Goal: Transaction & Acquisition: Purchase product/service

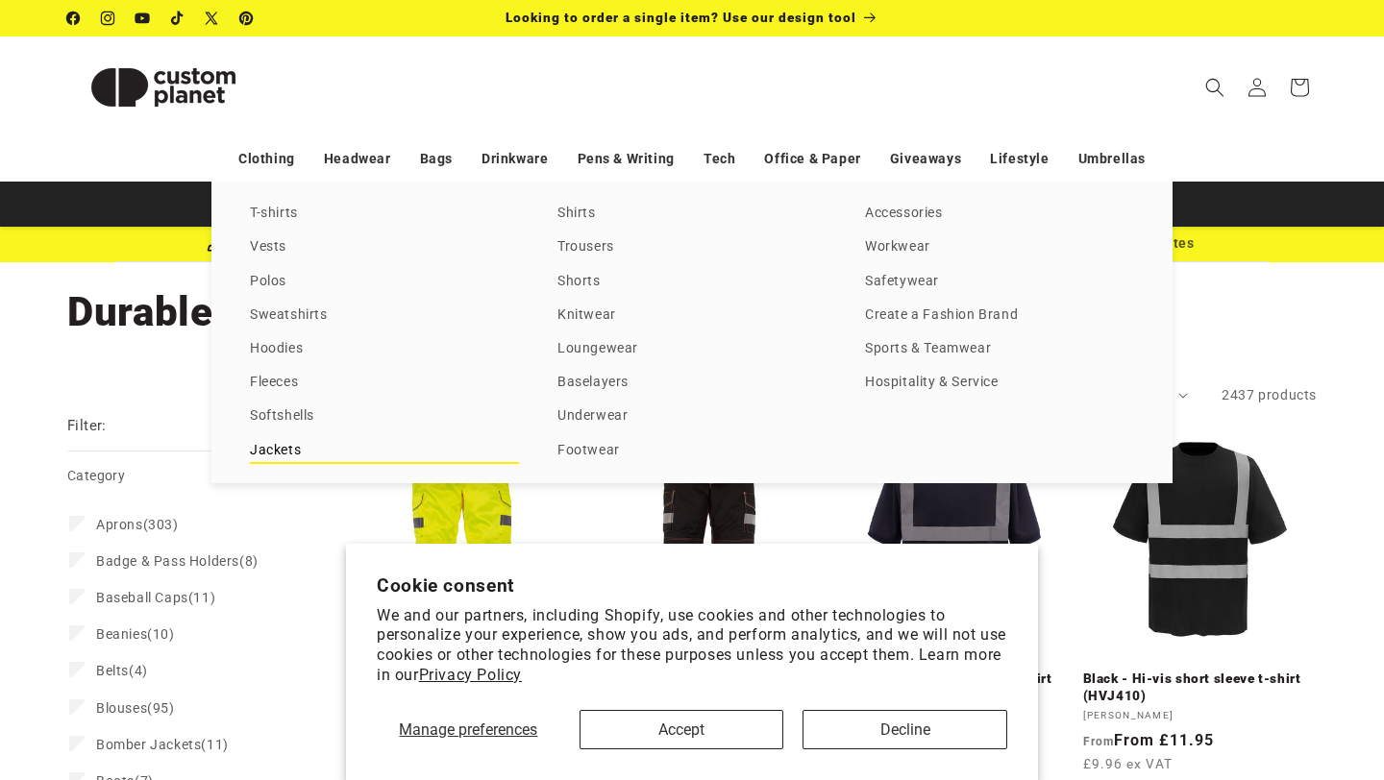
click at [282, 443] on link "Jackets" at bounding box center [384, 451] width 269 height 26
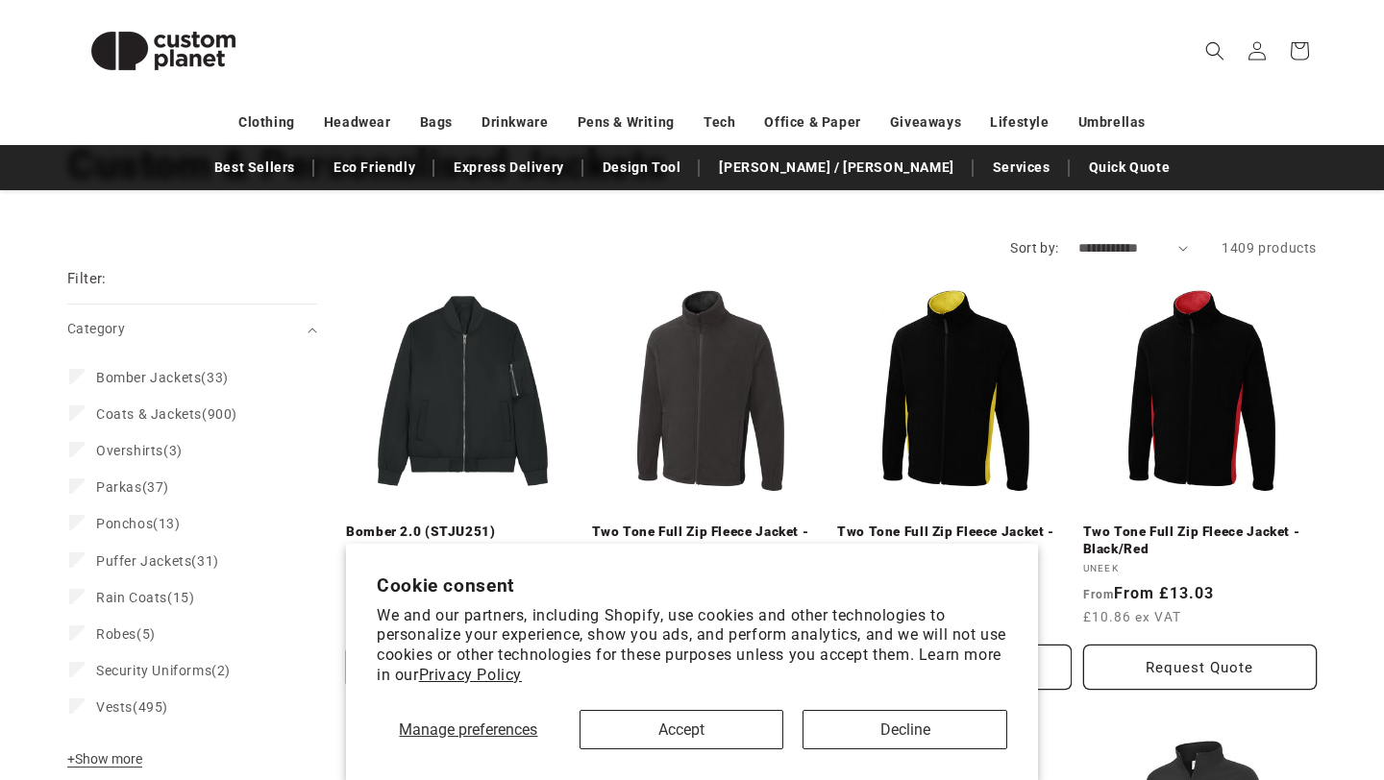
scroll to position [224, 0]
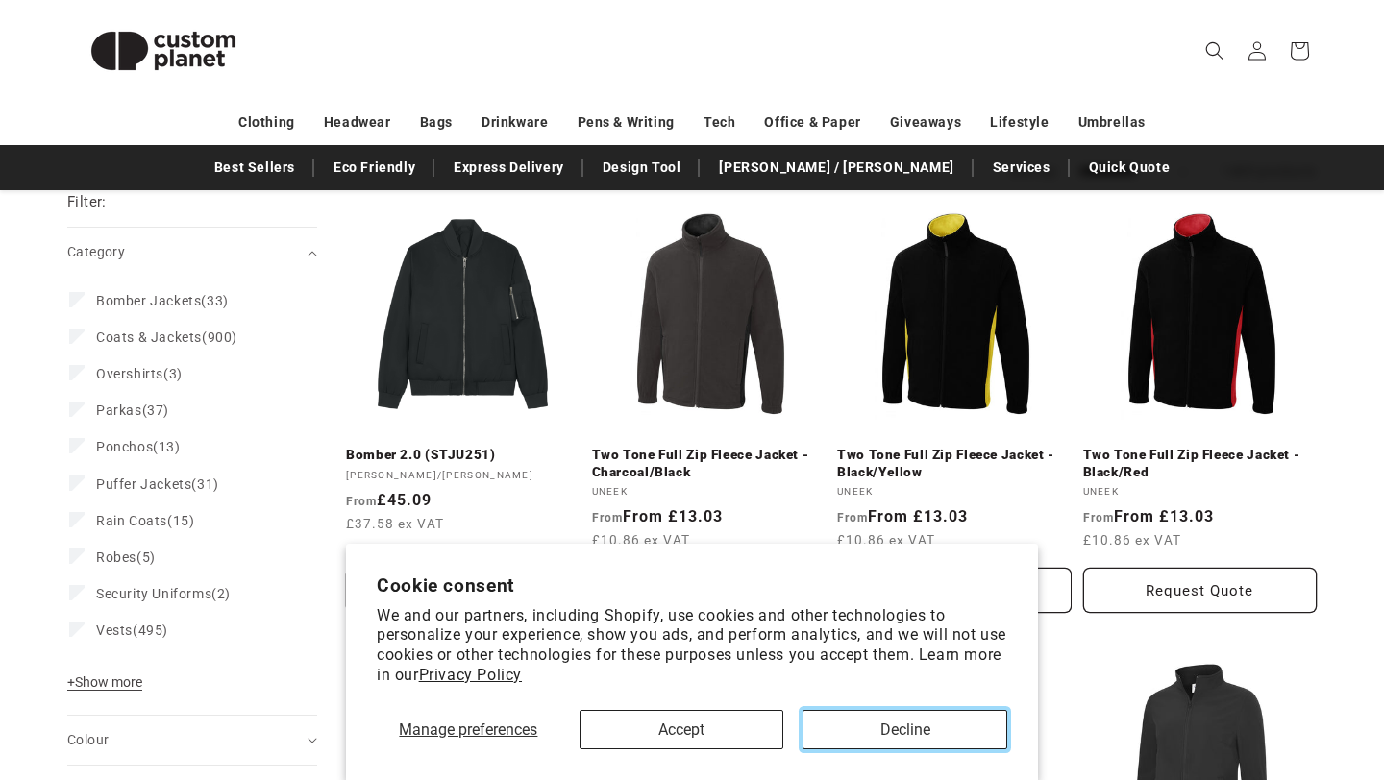
click at [882, 712] on button "Decline" at bounding box center [905, 729] width 205 height 39
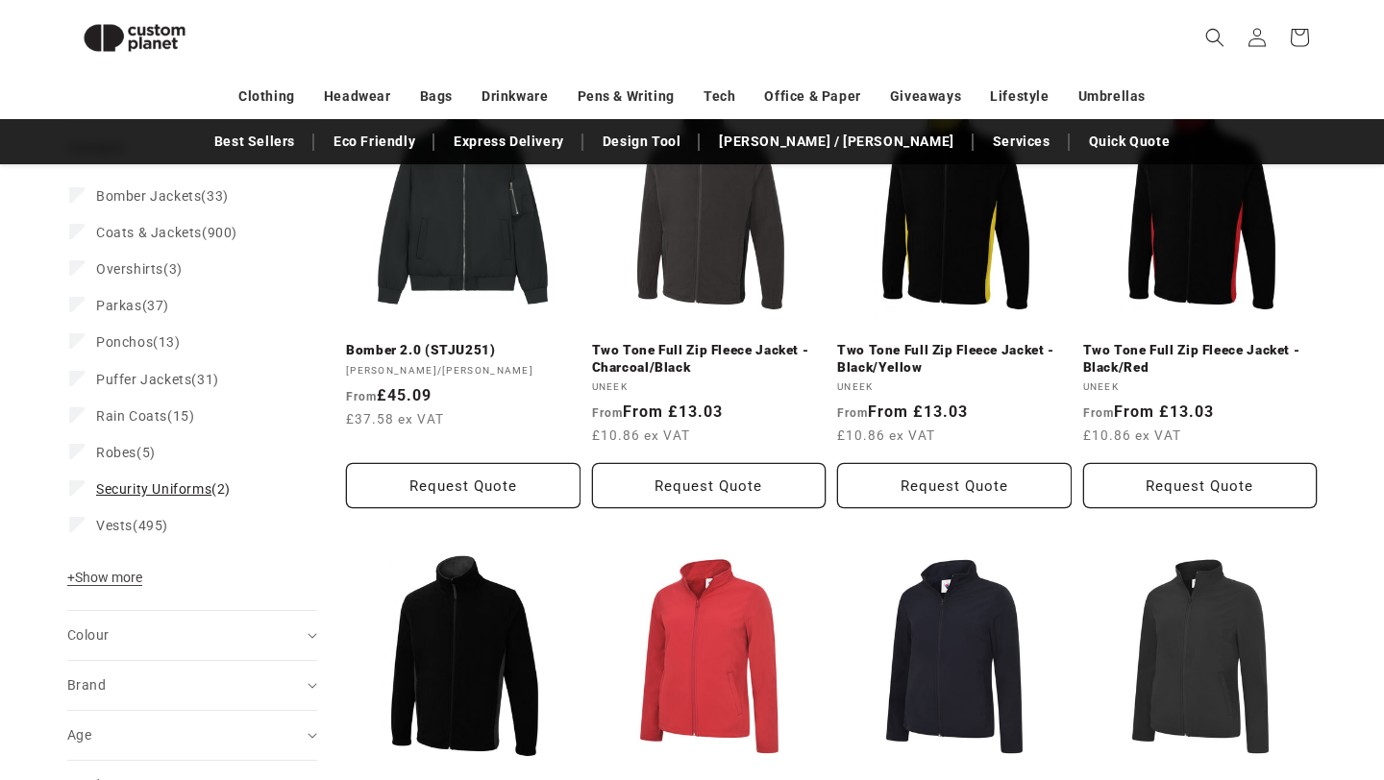
scroll to position [310, 0]
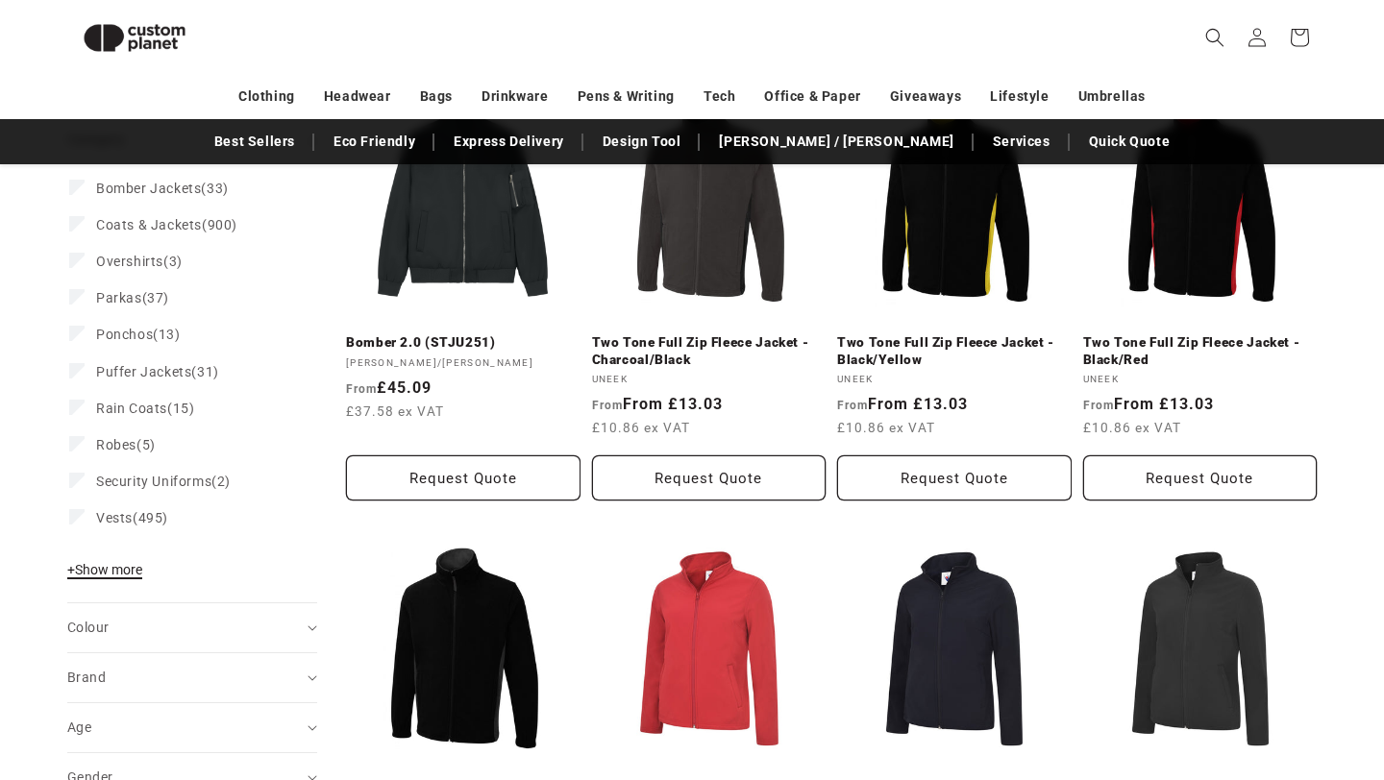
click at [128, 572] on span "+ Show more" at bounding box center [104, 569] width 75 height 15
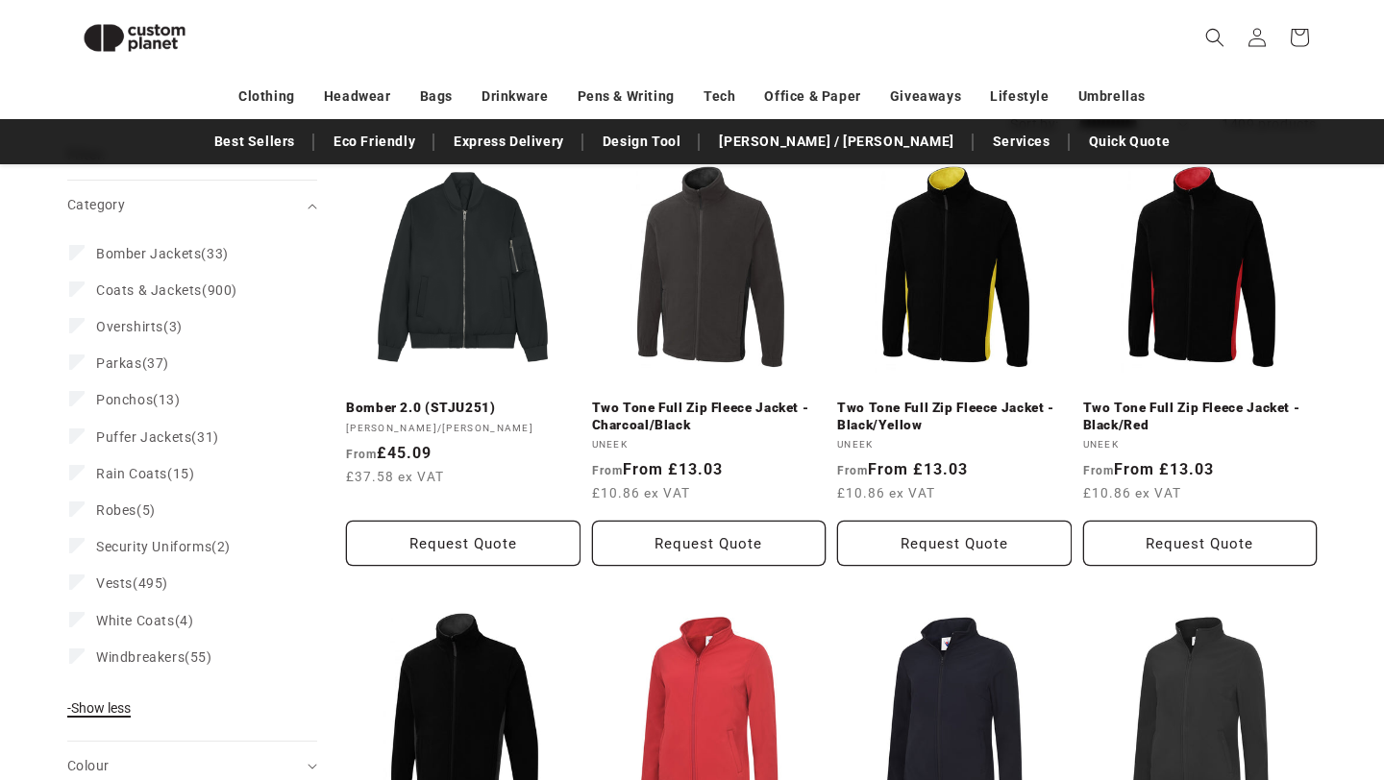
scroll to position [243, 0]
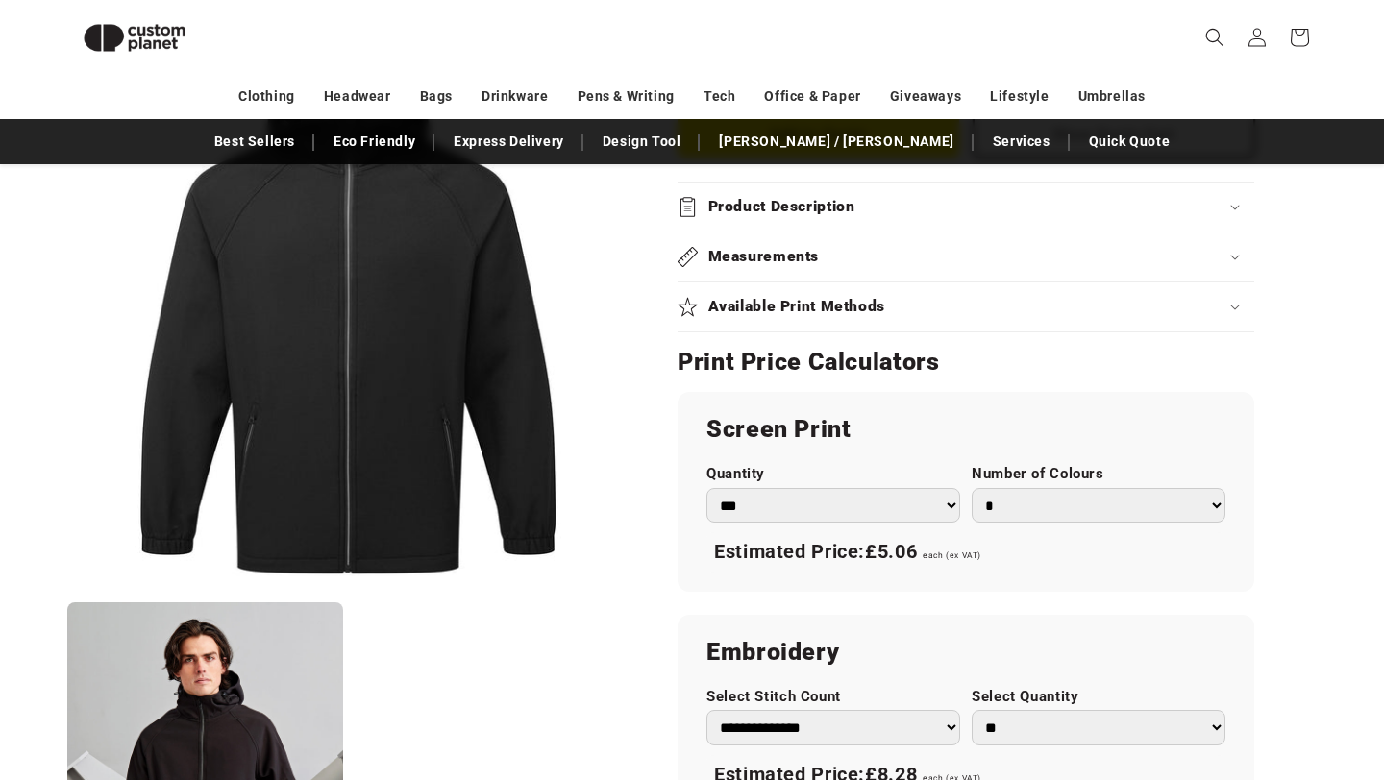
scroll to position [868, 0]
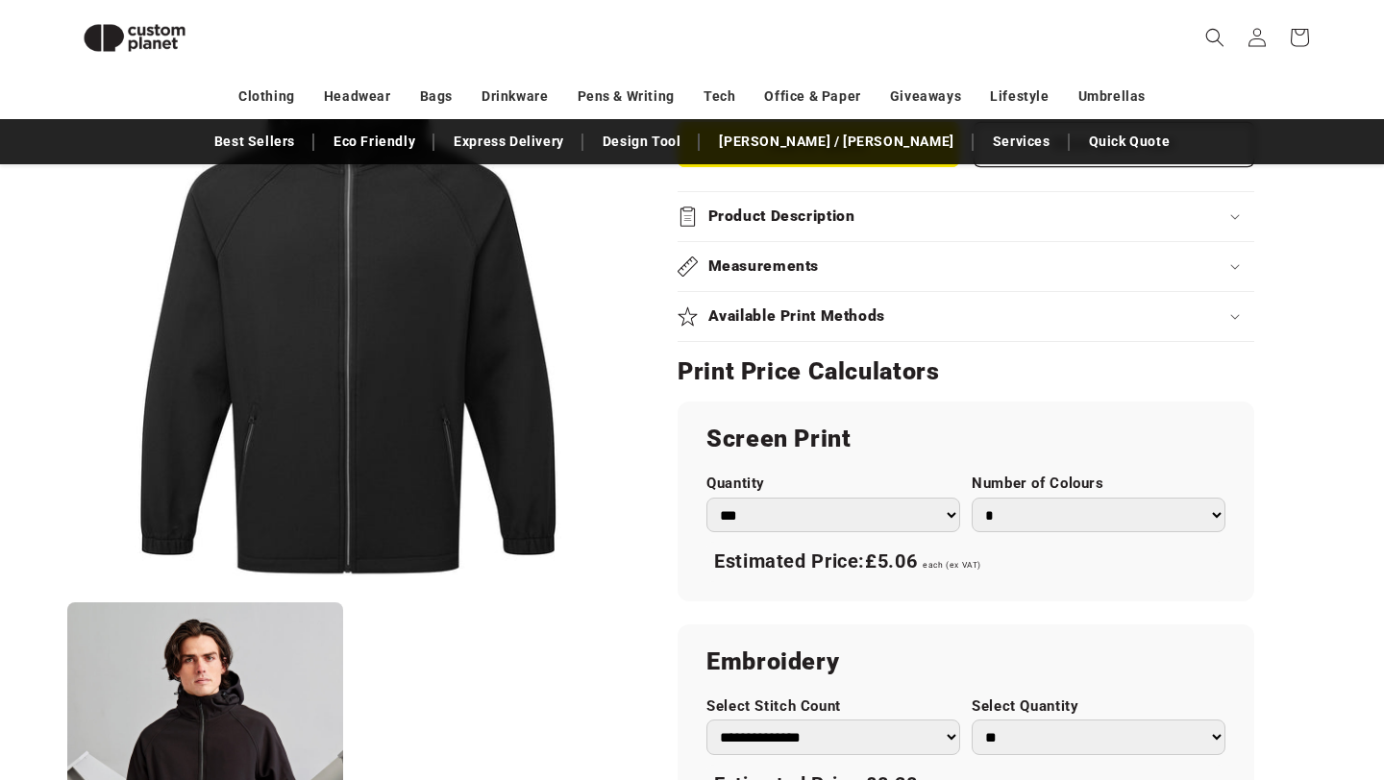
click at [900, 511] on select "*** *** *** **** **** **** ***** *****" at bounding box center [833, 516] width 254 height 36
click at [706, 498] on select "*** *** *** **** **** **** ***** *****" at bounding box center [833, 516] width 254 height 36
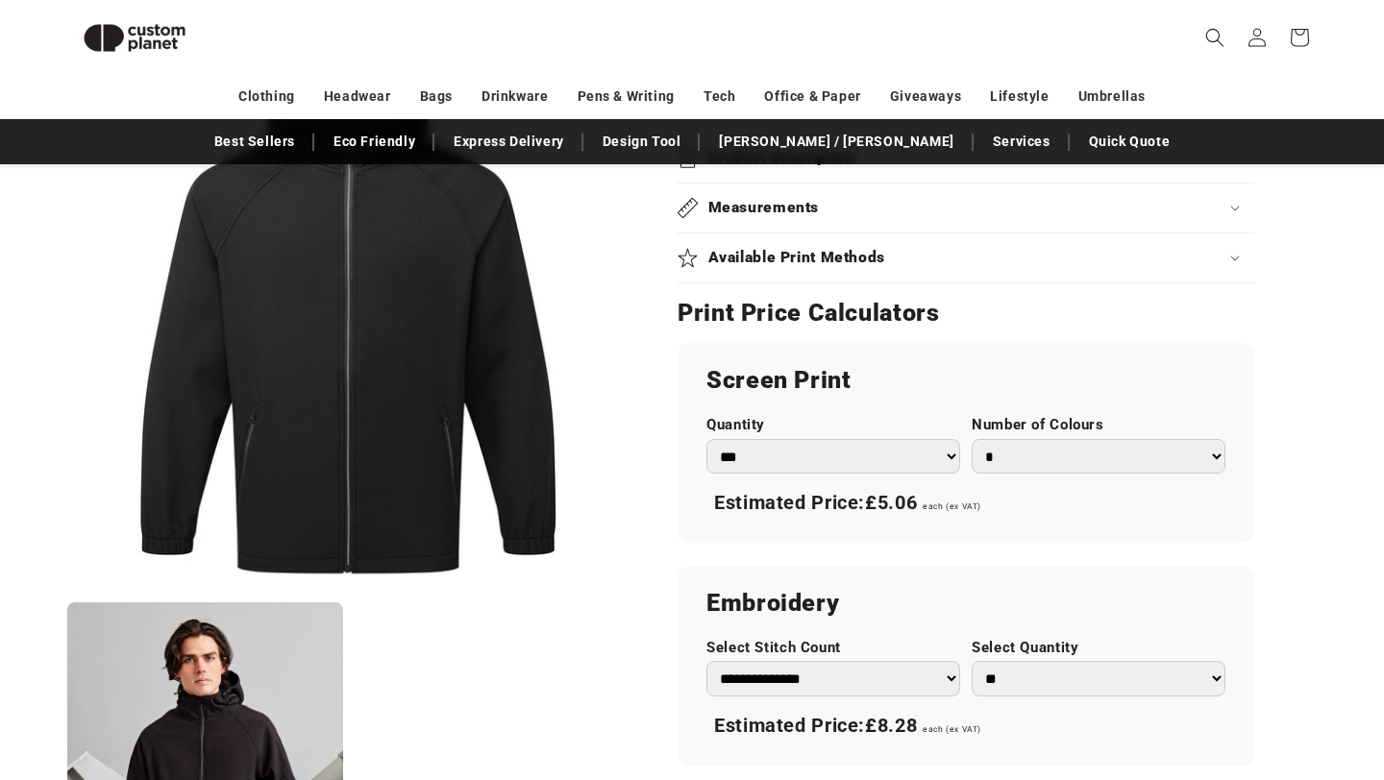
scroll to position [929, 0]
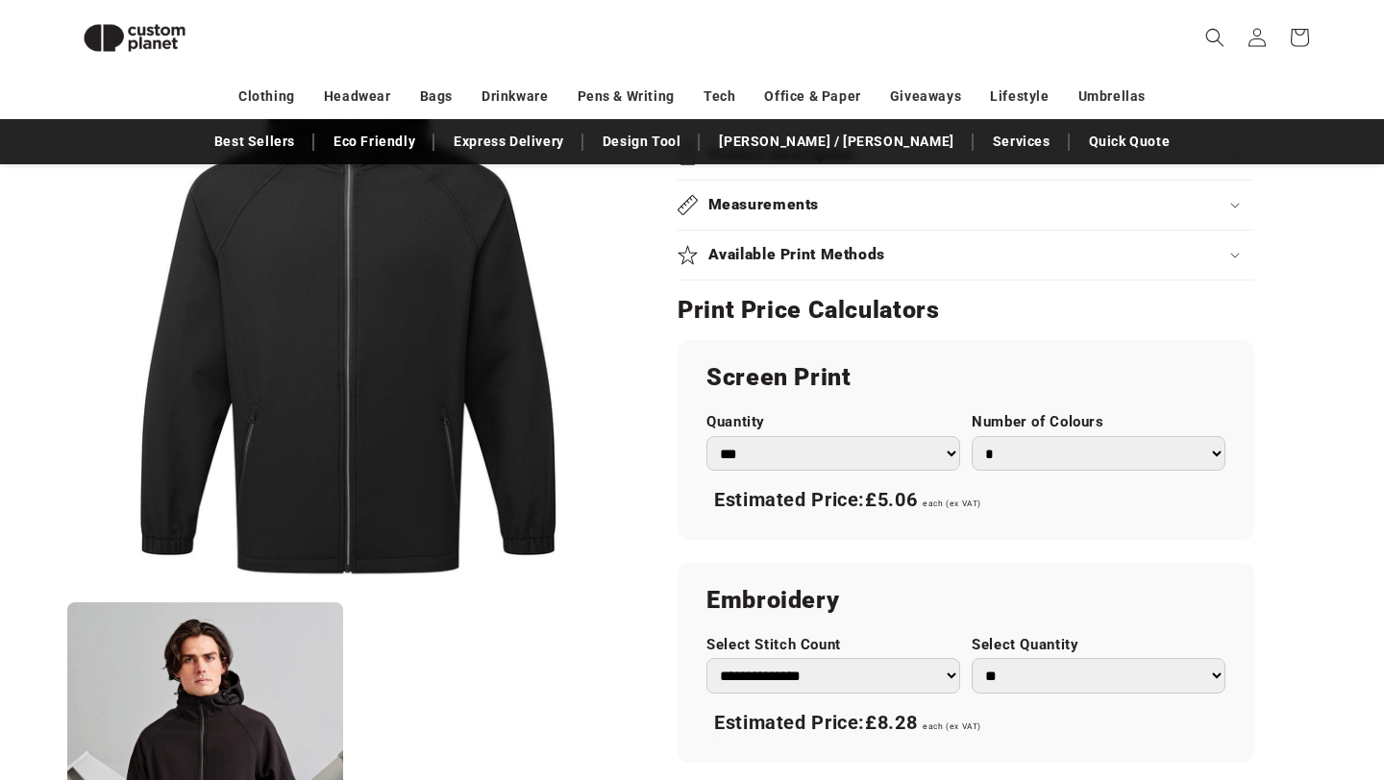
click at [935, 470] on select "*** *** *** **** **** **** ***** *****" at bounding box center [833, 454] width 254 height 36
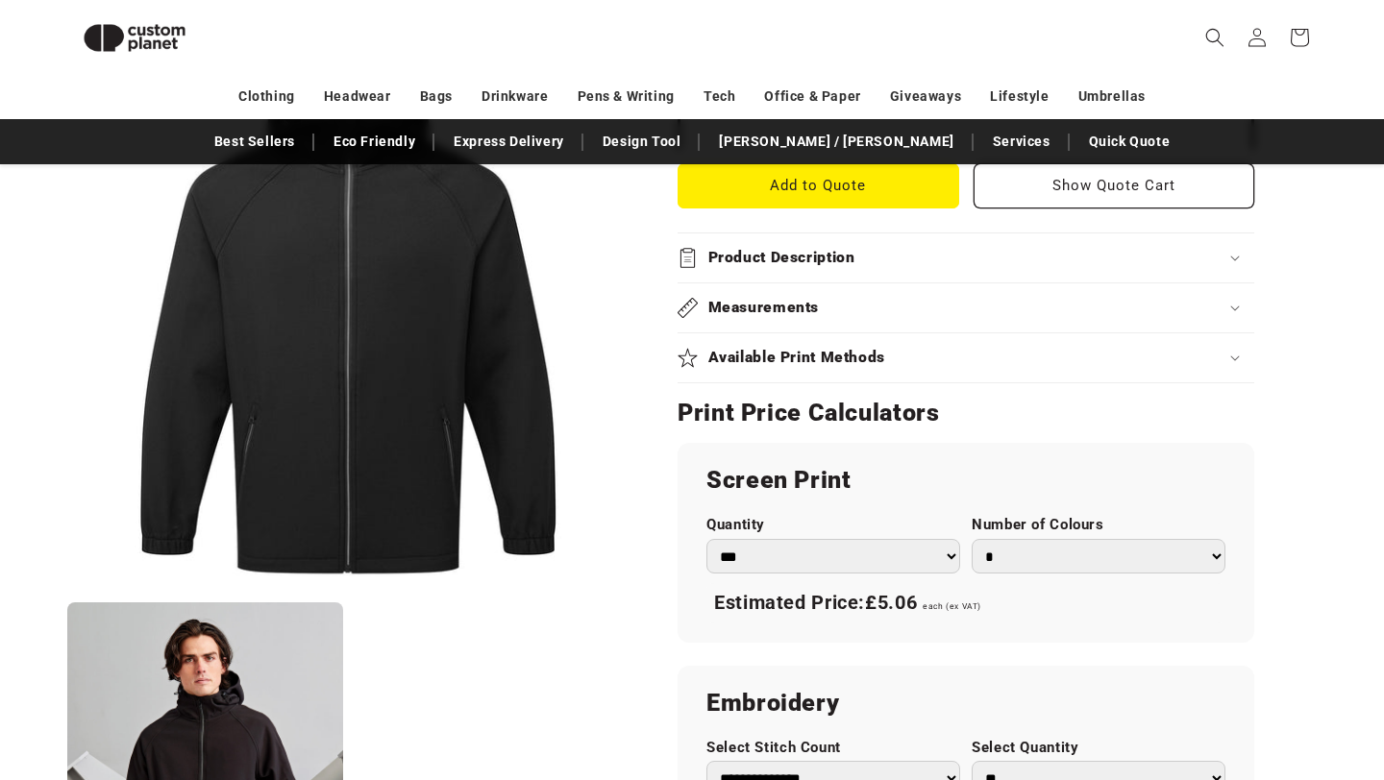
scroll to position [824, 0]
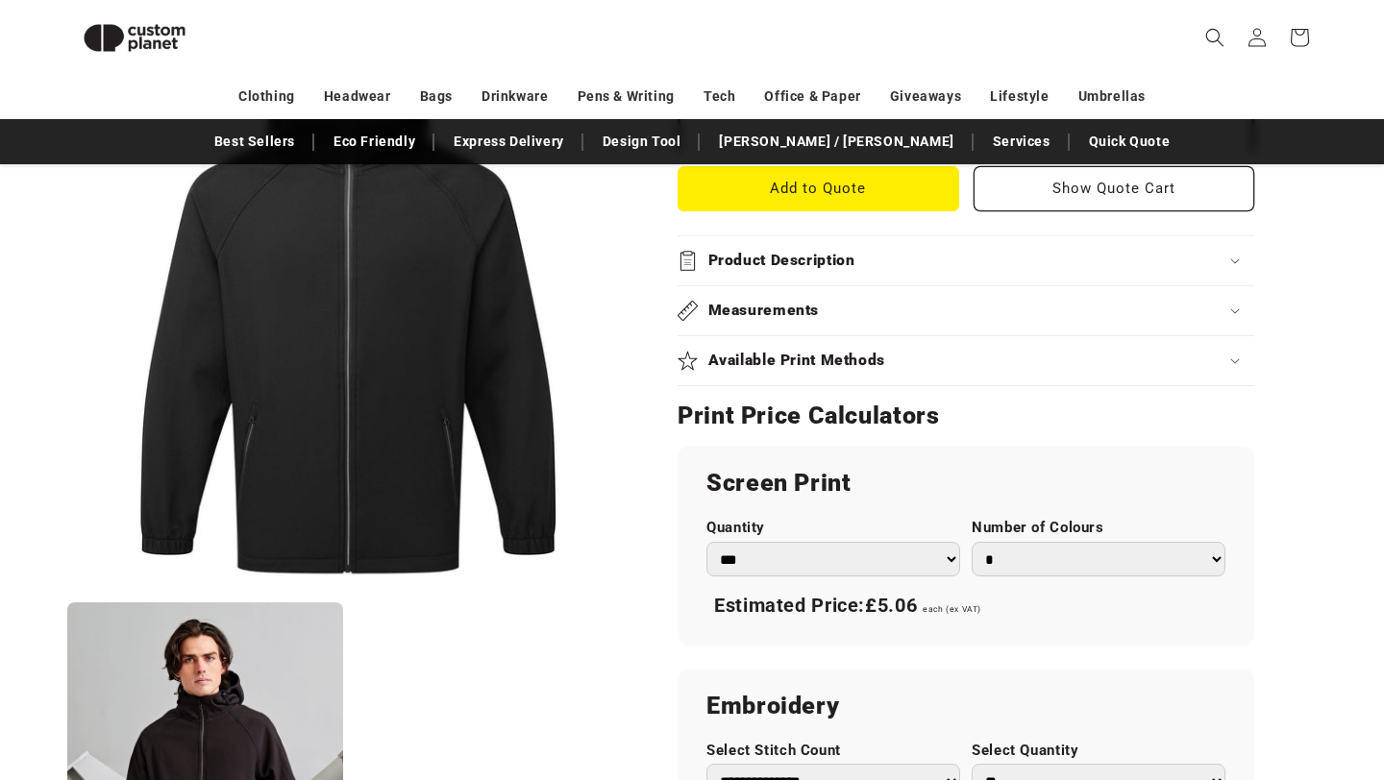
click at [1032, 259] on div "Product Description" at bounding box center [966, 261] width 577 height 20
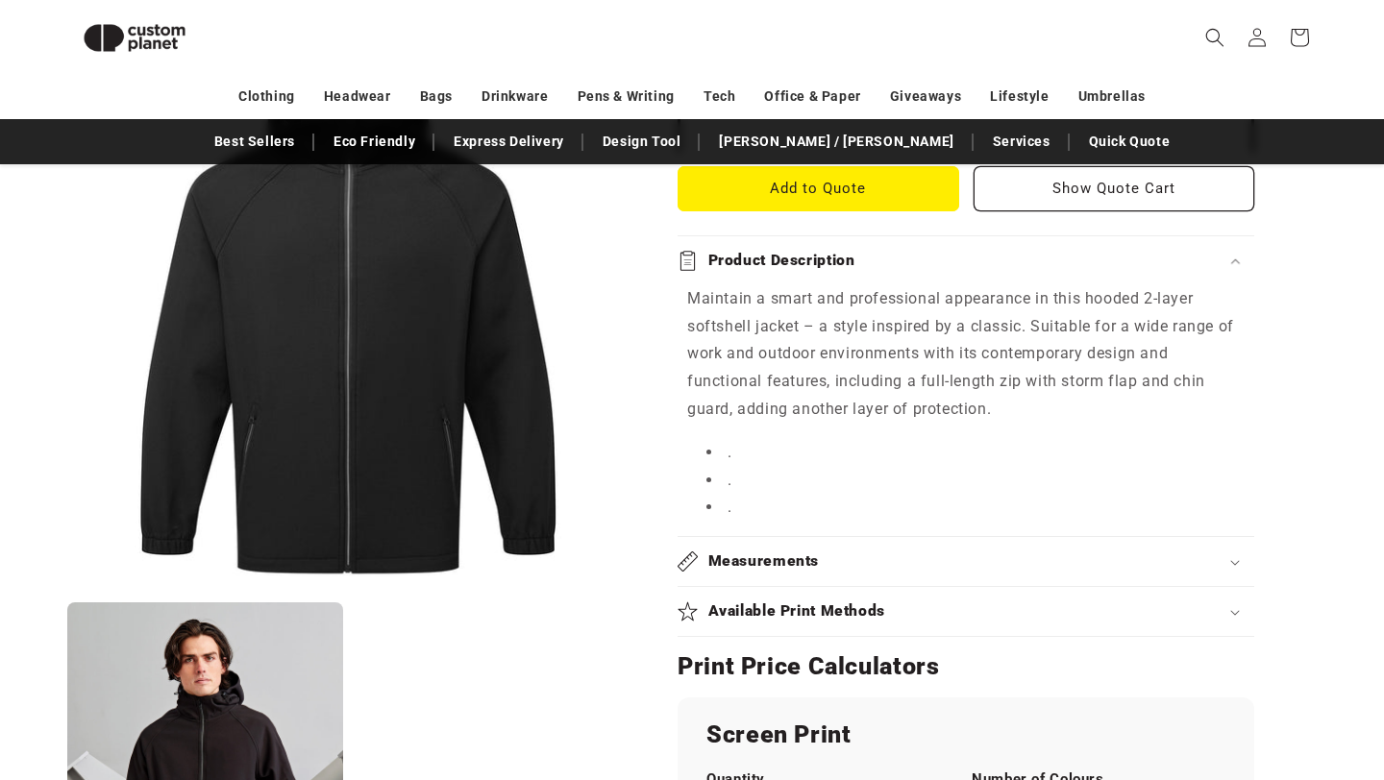
click at [1032, 259] on div "Product Description" at bounding box center [966, 261] width 577 height 20
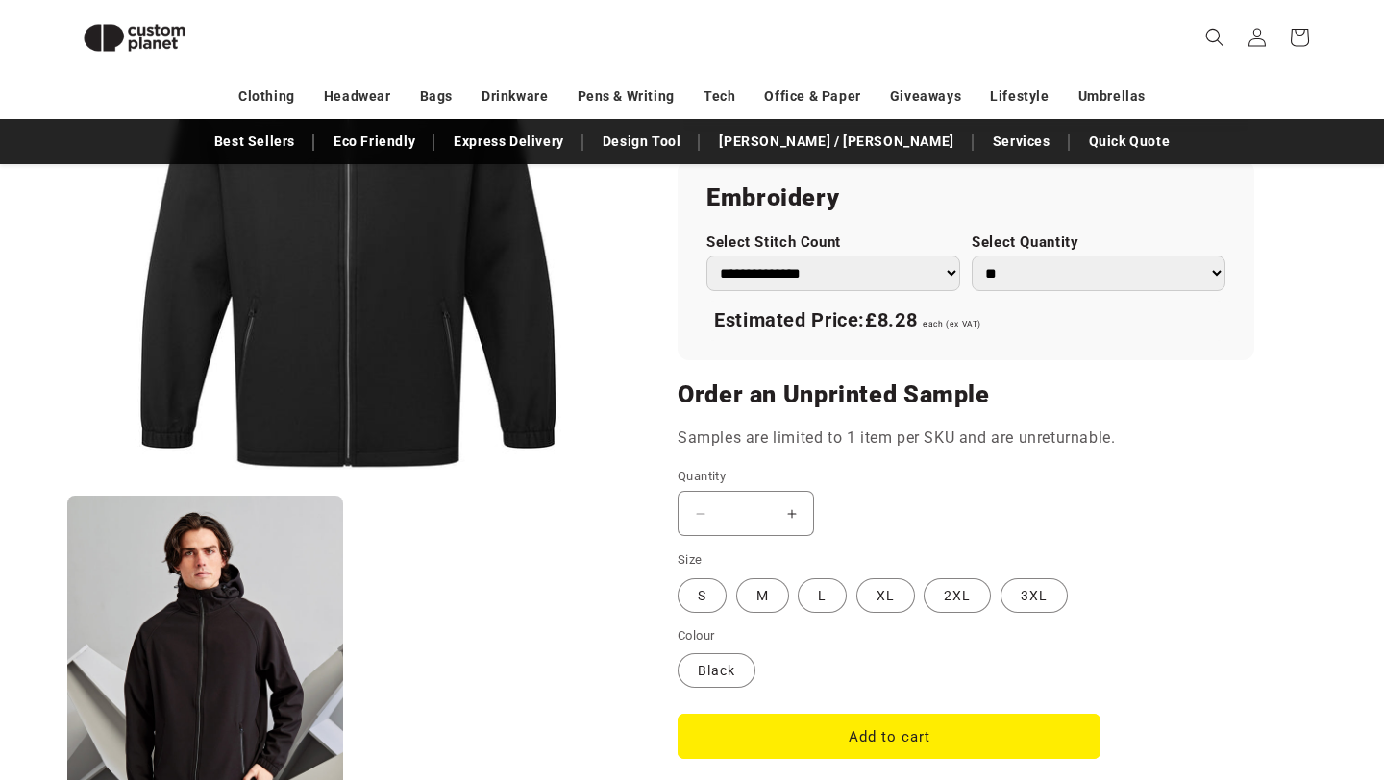
scroll to position [1377, 0]
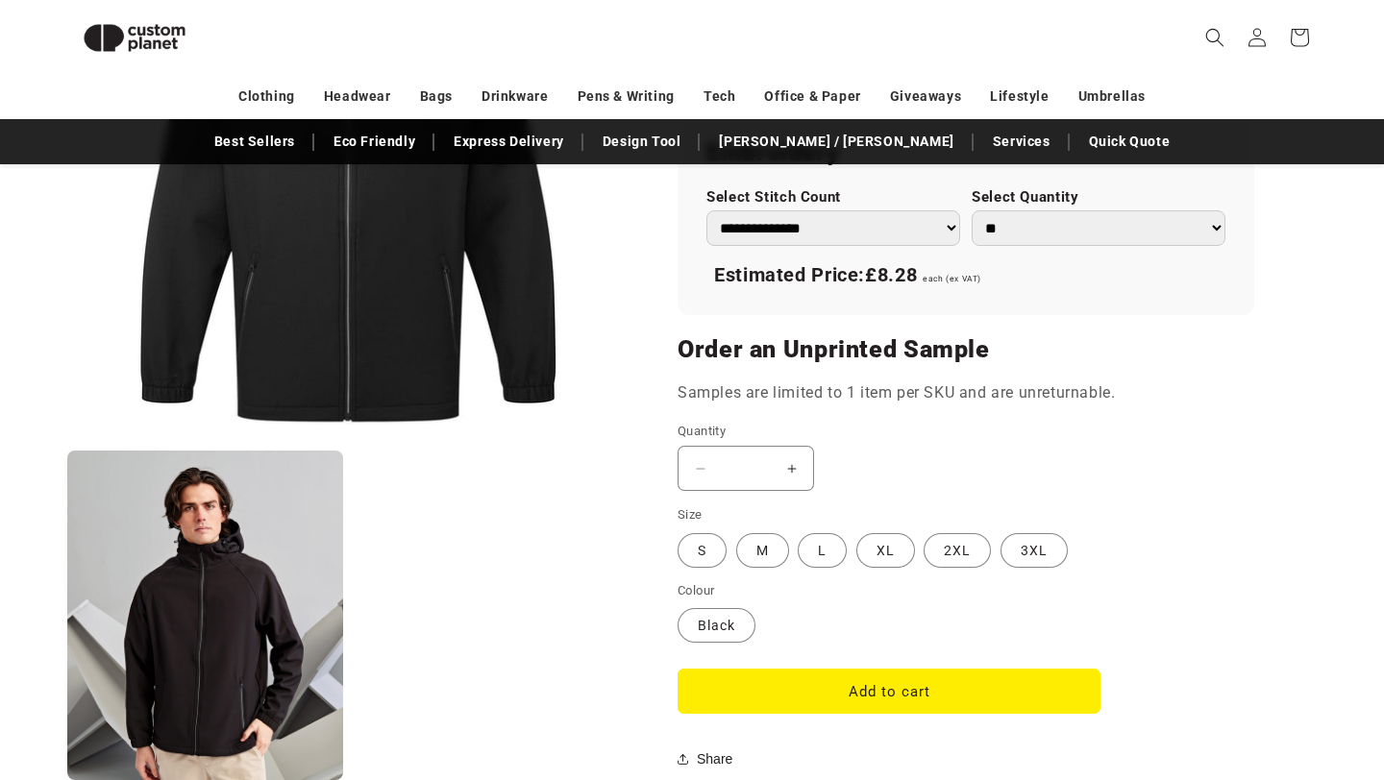
click at [791, 472] on button "Increase quantity for Black - Hooded 2-layer softshell jacket" at bounding box center [791, 468] width 43 height 45
click at [792, 472] on button "Increase quantity for Black - Hooded 2-layer softshell jacket" at bounding box center [791, 468] width 43 height 45
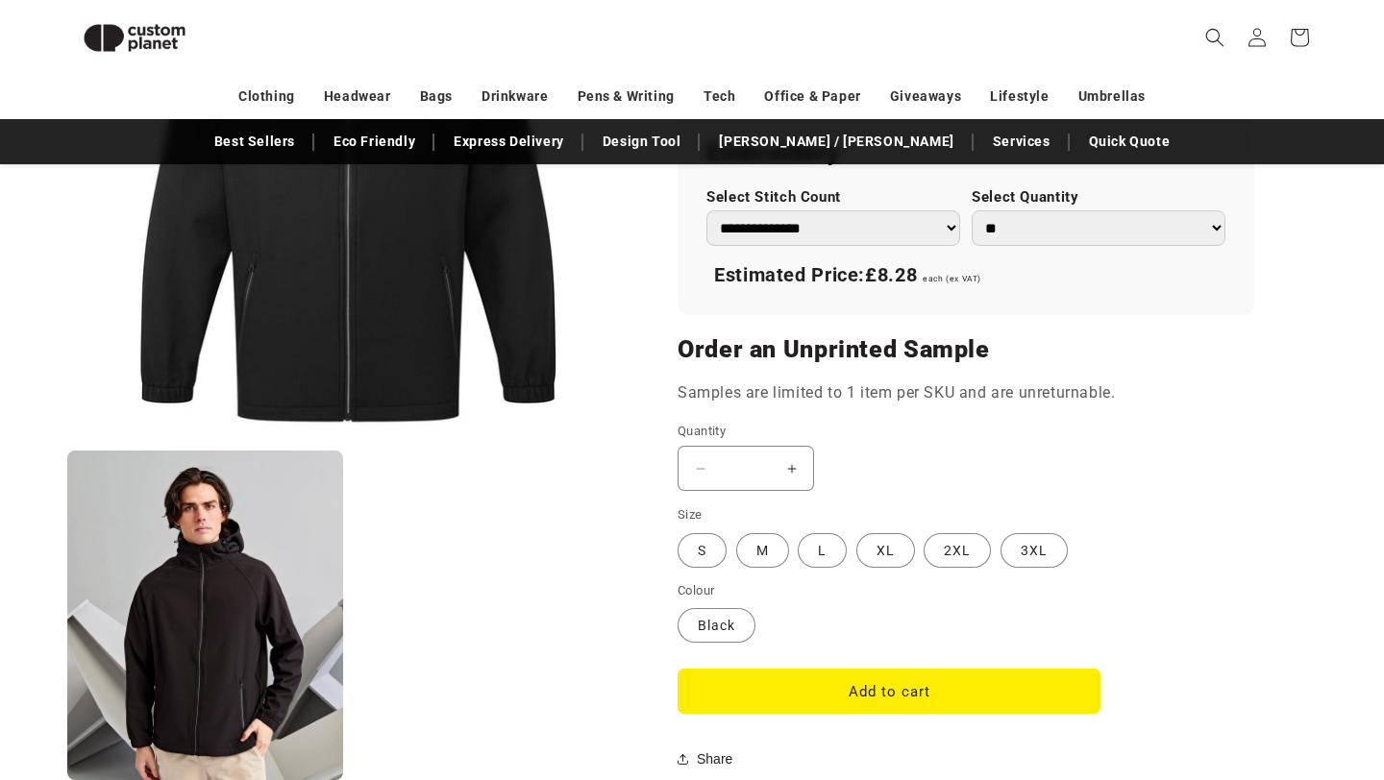
click at [792, 472] on button "Increase quantity for Black - Hooded 2-layer softshell jacket" at bounding box center [791, 468] width 43 height 45
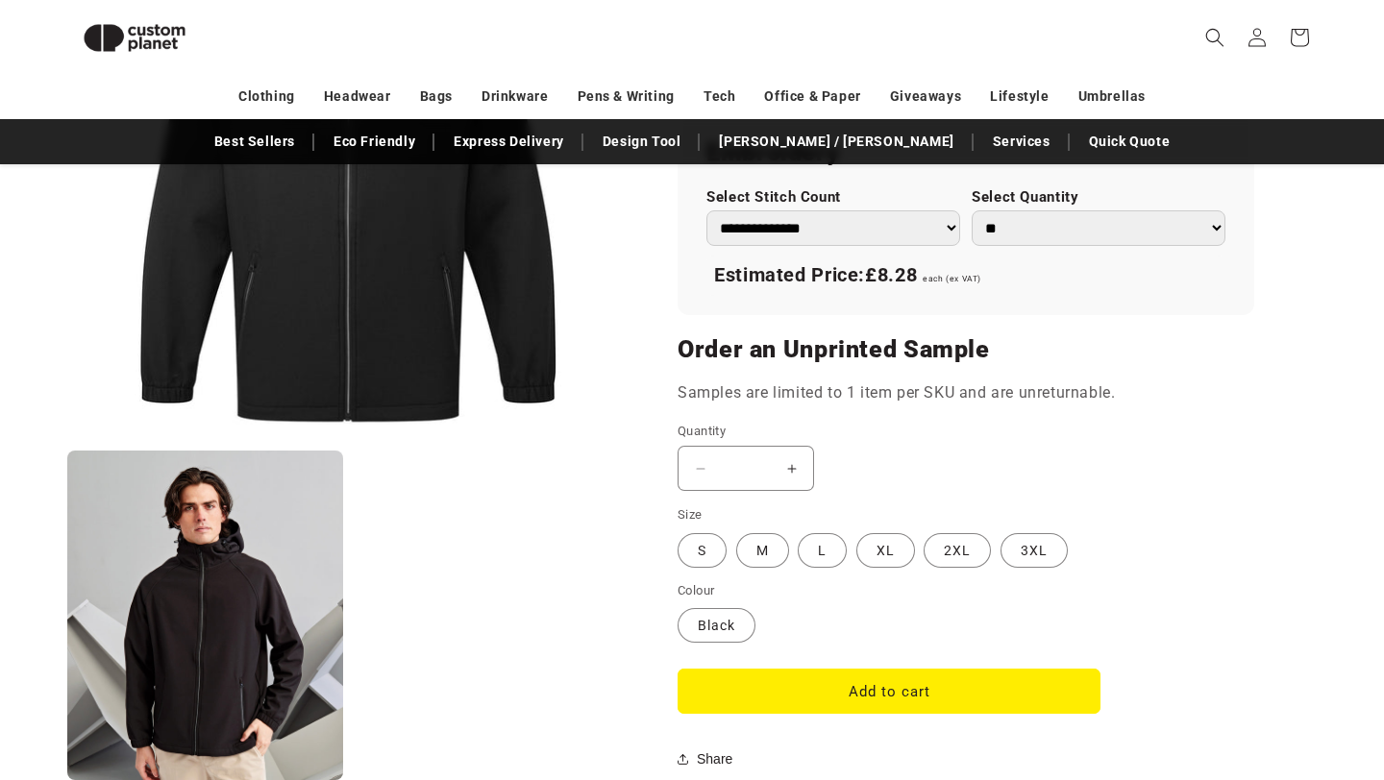
click at [792, 472] on button "Increase quantity for Black - Hooded 2-layer softshell jacket" at bounding box center [791, 468] width 43 height 45
click at [717, 633] on label "Black Variant sold out or unavailable" at bounding box center [717, 625] width 78 height 35
click at [791, 472] on button "Increase quantity for Black - Hooded 2-layer softshell jacket" at bounding box center [791, 468] width 43 height 45
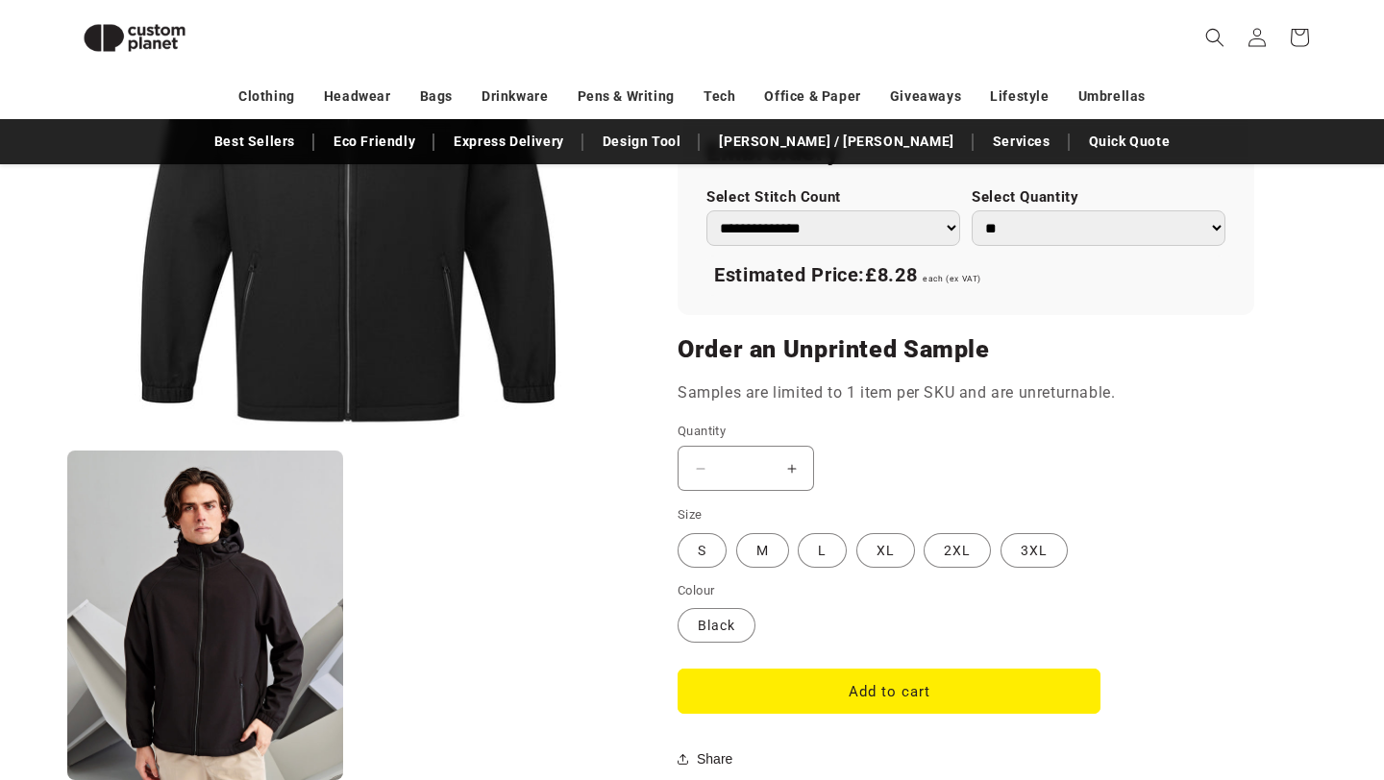
click at [791, 472] on button "Increase quantity for Black - Hooded 2-layer softshell jacket" at bounding box center [791, 468] width 43 height 45
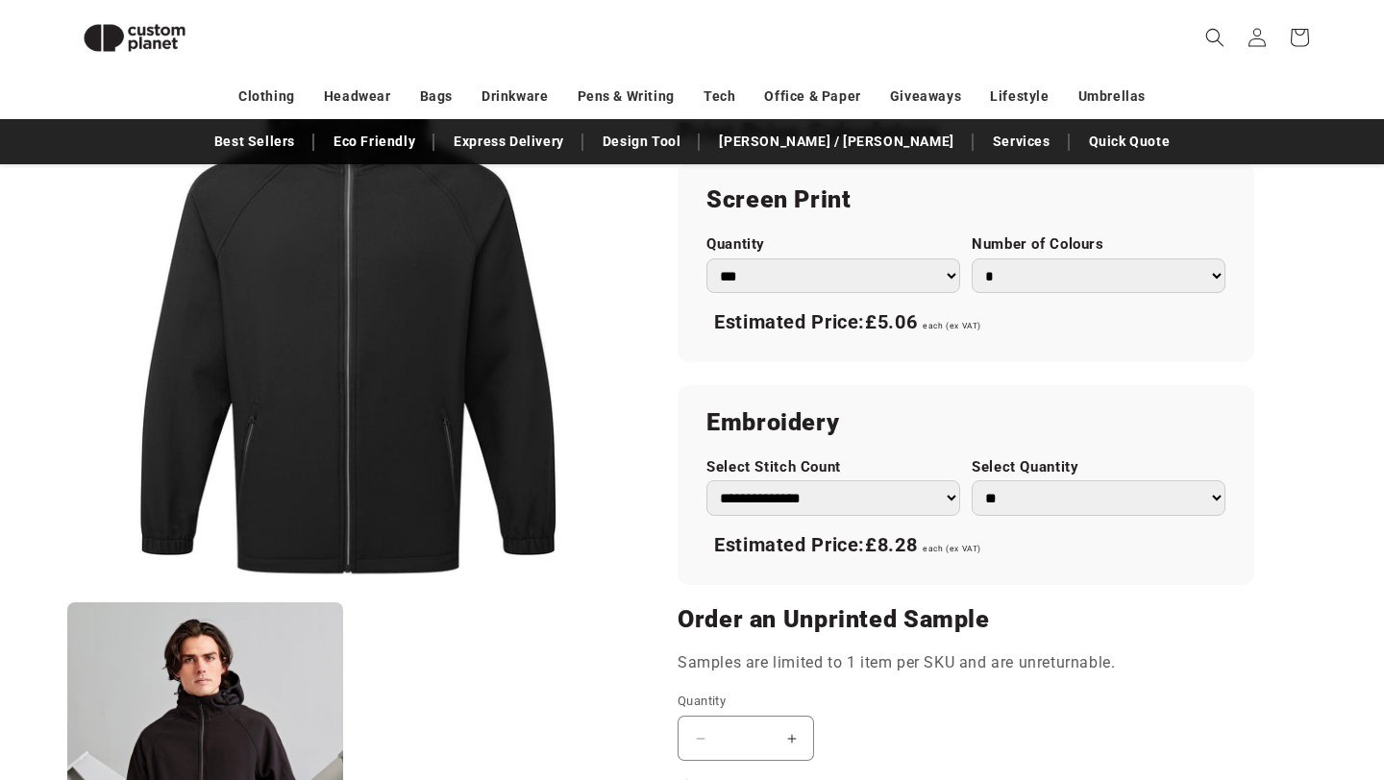
scroll to position [1398, 0]
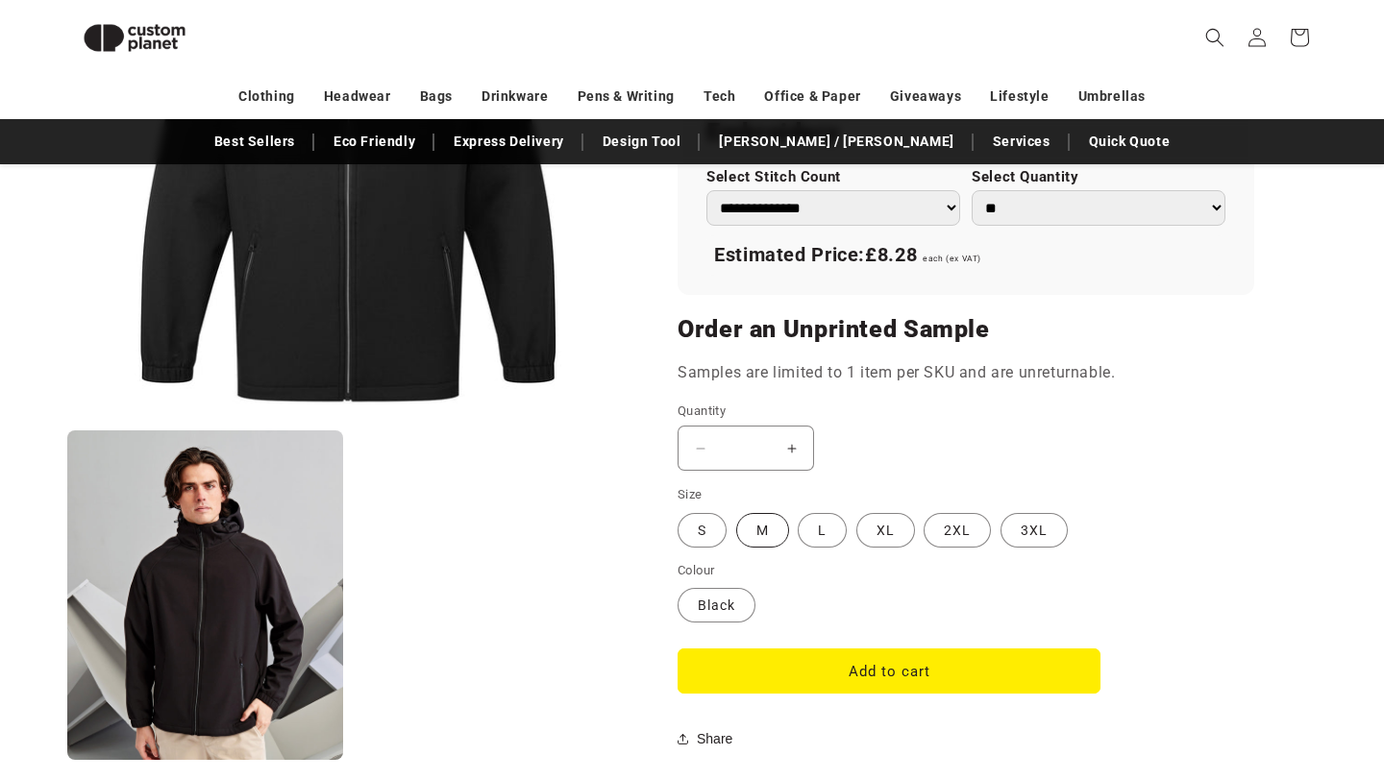
click at [765, 537] on label "M Variant sold out or unavailable" at bounding box center [762, 530] width 53 height 35
click at [836, 528] on label "L Variant sold out or unavailable" at bounding box center [822, 530] width 49 height 35
click at [794, 443] on button "Increase quantity for Black - Hooded 2-layer softshell jacket" at bounding box center [791, 448] width 43 height 45
click at [794, 444] on button "Increase quantity for Black - Hooded 2-layer softshell jacket" at bounding box center [791, 448] width 43 height 45
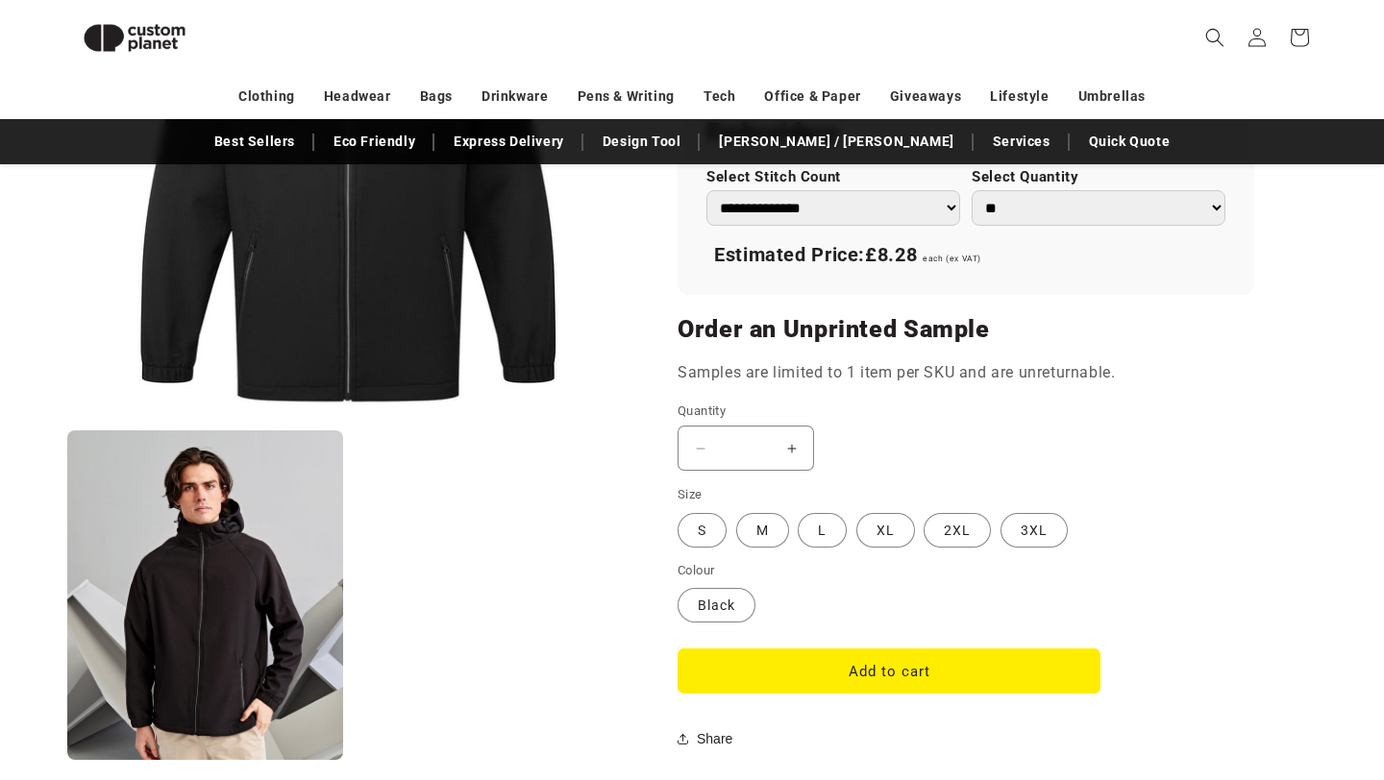
click at [794, 444] on button "Increase quantity for Black - Hooded 2-layer softshell jacket" at bounding box center [791, 448] width 43 height 45
click at [772, 444] on button "Increase quantity for Black - Hooded 2-layer softshell jacket" at bounding box center [791, 448] width 43 height 45
click at [770, 444] on button "Increase quantity for Black - Hooded 2-layer softshell jacket" at bounding box center [791, 448] width 43 height 45
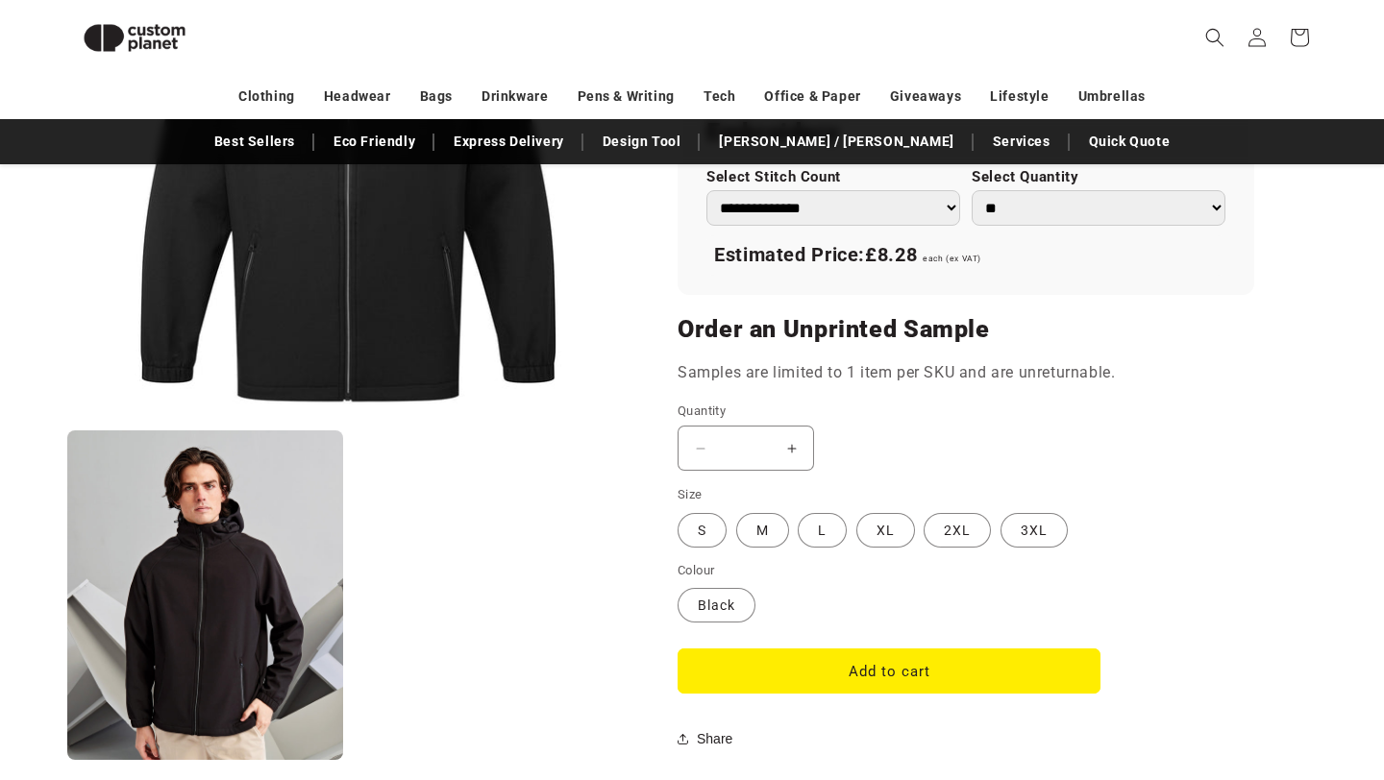
click at [787, 444] on button "Increase quantity for Black - Hooded 2-layer softshell jacket" at bounding box center [791, 448] width 43 height 45
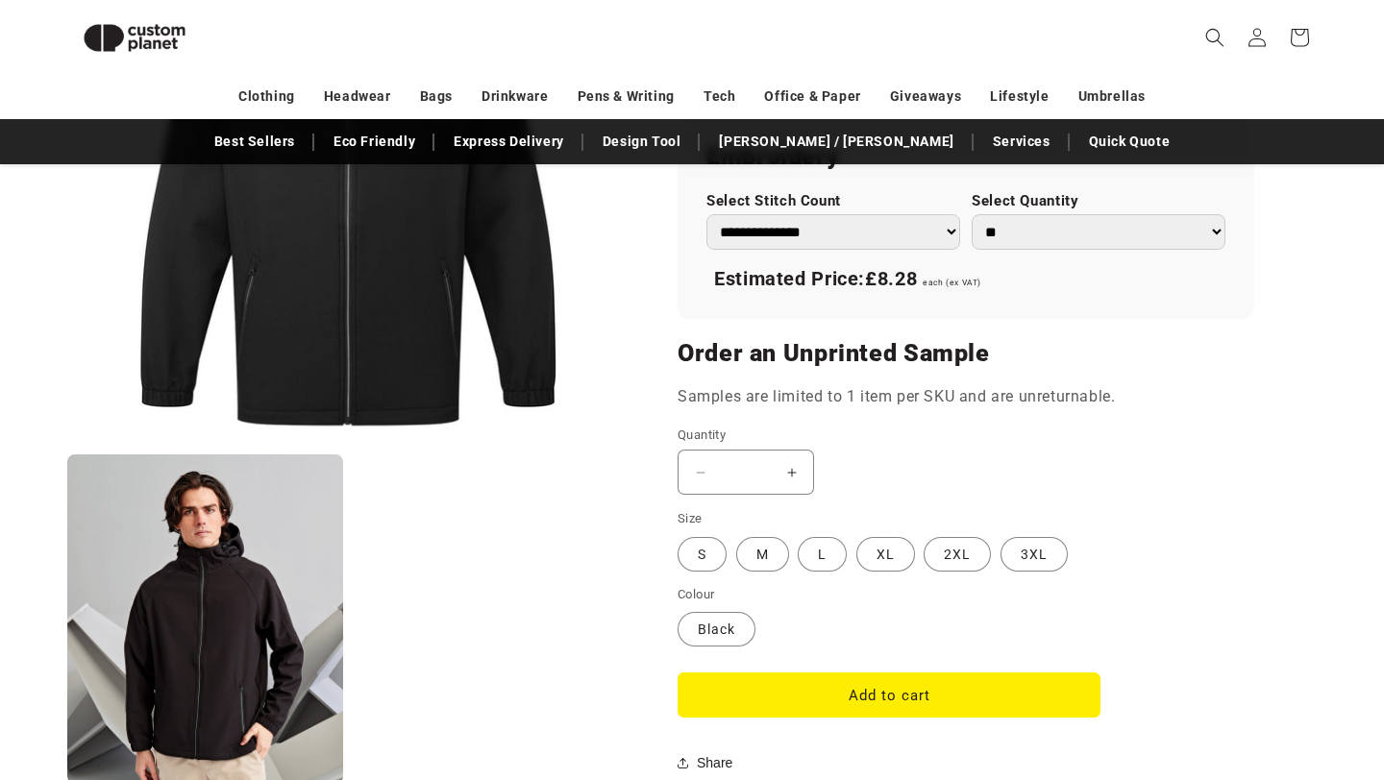
scroll to position [1371, 0]
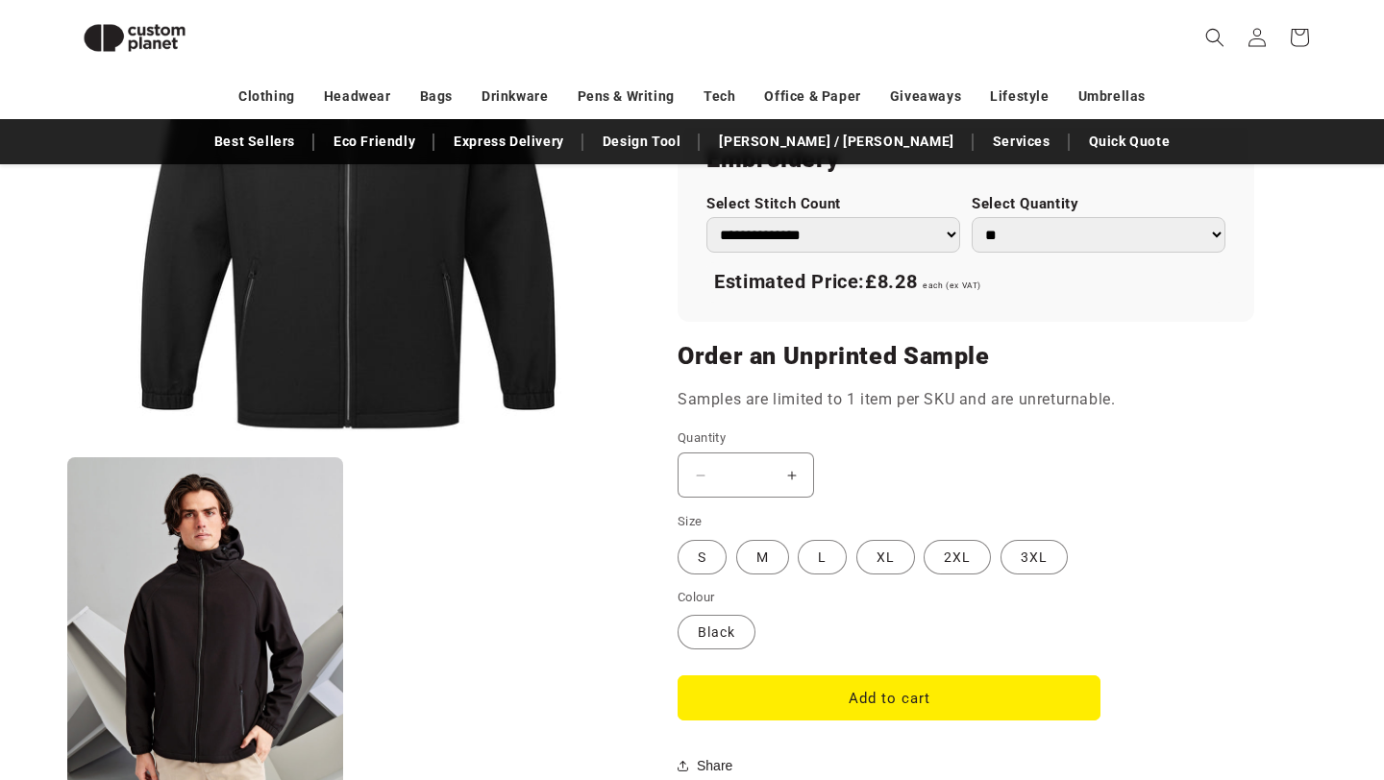
click at [800, 481] on button "Increase quantity for Black - Hooded 2-layer softshell jacket" at bounding box center [791, 475] width 43 height 45
click at [800, 480] on button "Increase quantity for Black - Hooded 2-layer softshell jacket" at bounding box center [791, 475] width 43 height 45
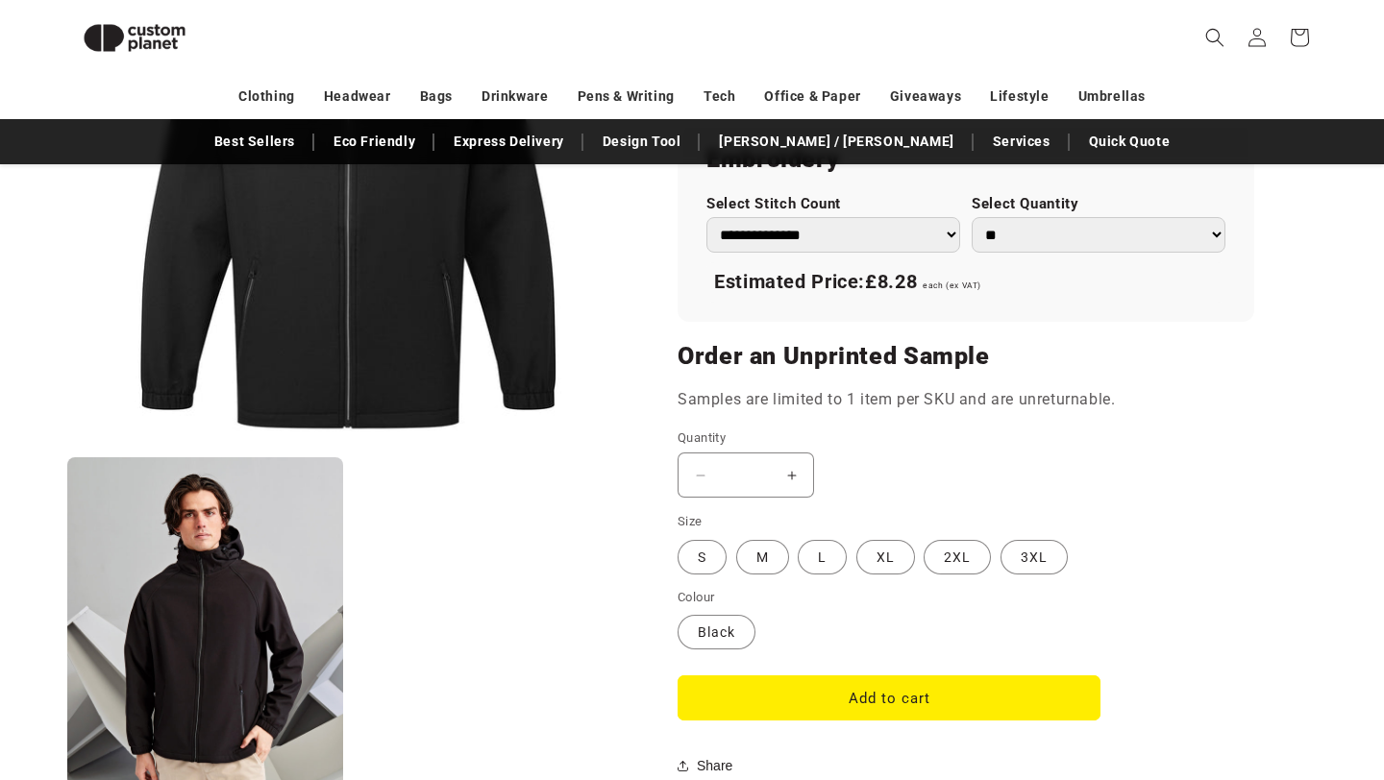
click at [800, 480] on button "Increase quantity for Black - Hooded 2-layer softshell jacket" at bounding box center [791, 475] width 43 height 45
click at [711, 569] on label "S Variant sold out or unavailable" at bounding box center [702, 557] width 49 height 35
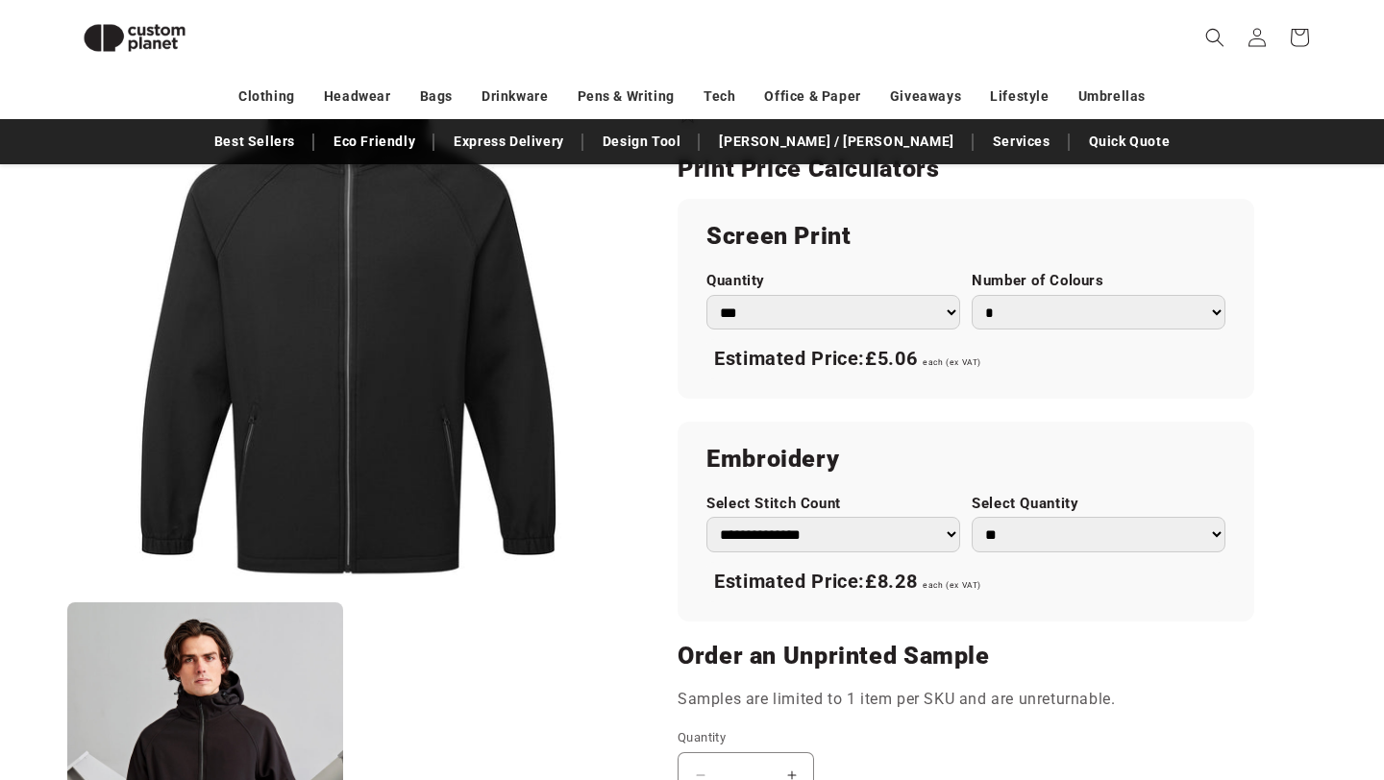
scroll to position [1073, 0]
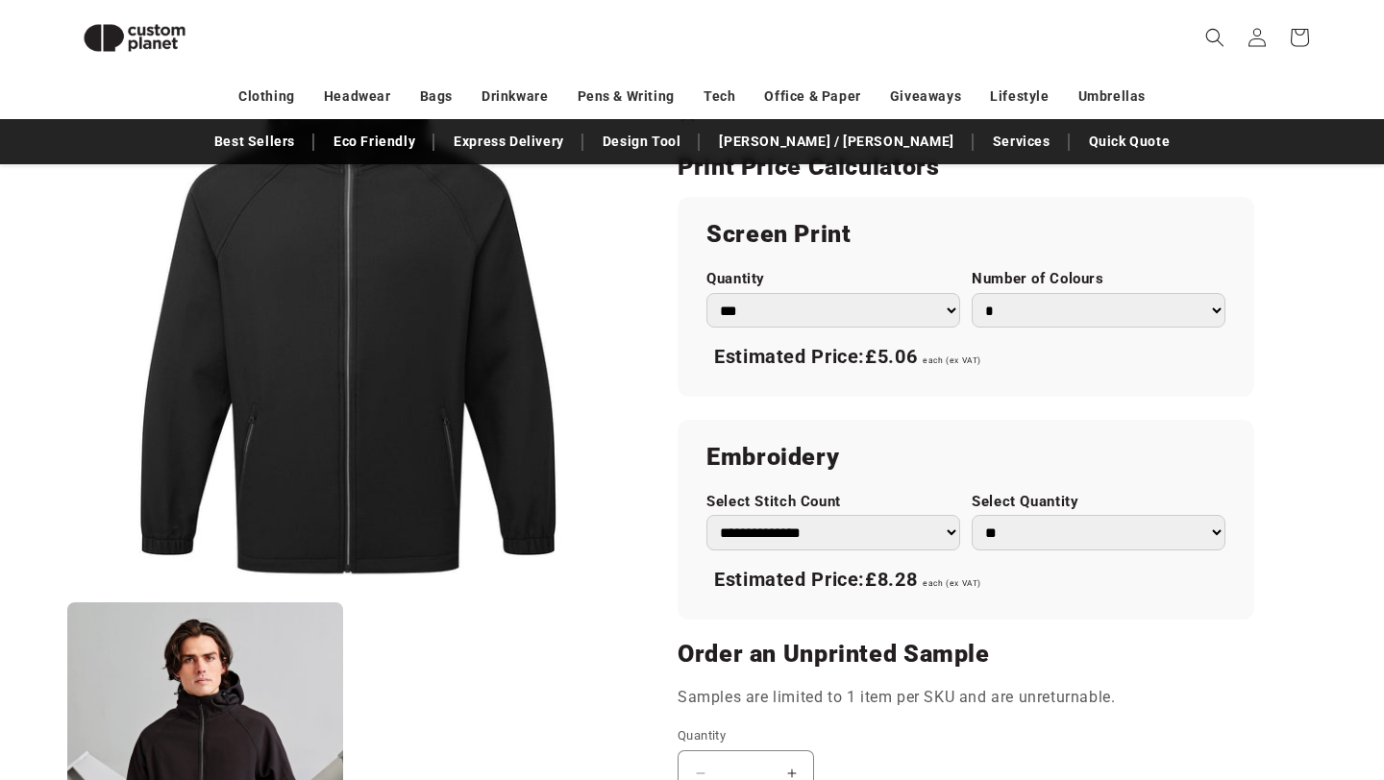
click at [950, 306] on select "*** *** *** **** **** **** ***** *****" at bounding box center [833, 311] width 254 height 36
click at [1131, 300] on select "* * * * * * *" at bounding box center [1099, 311] width 254 height 36
click at [972, 293] on select "* * * * * * *" at bounding box center [1099, 311] width 254 height 36
click at [1019, 531] on select "** ** *** *** *** **** **** ****" at bounding box center [1099, 533] width 254 height 36
select select "*"
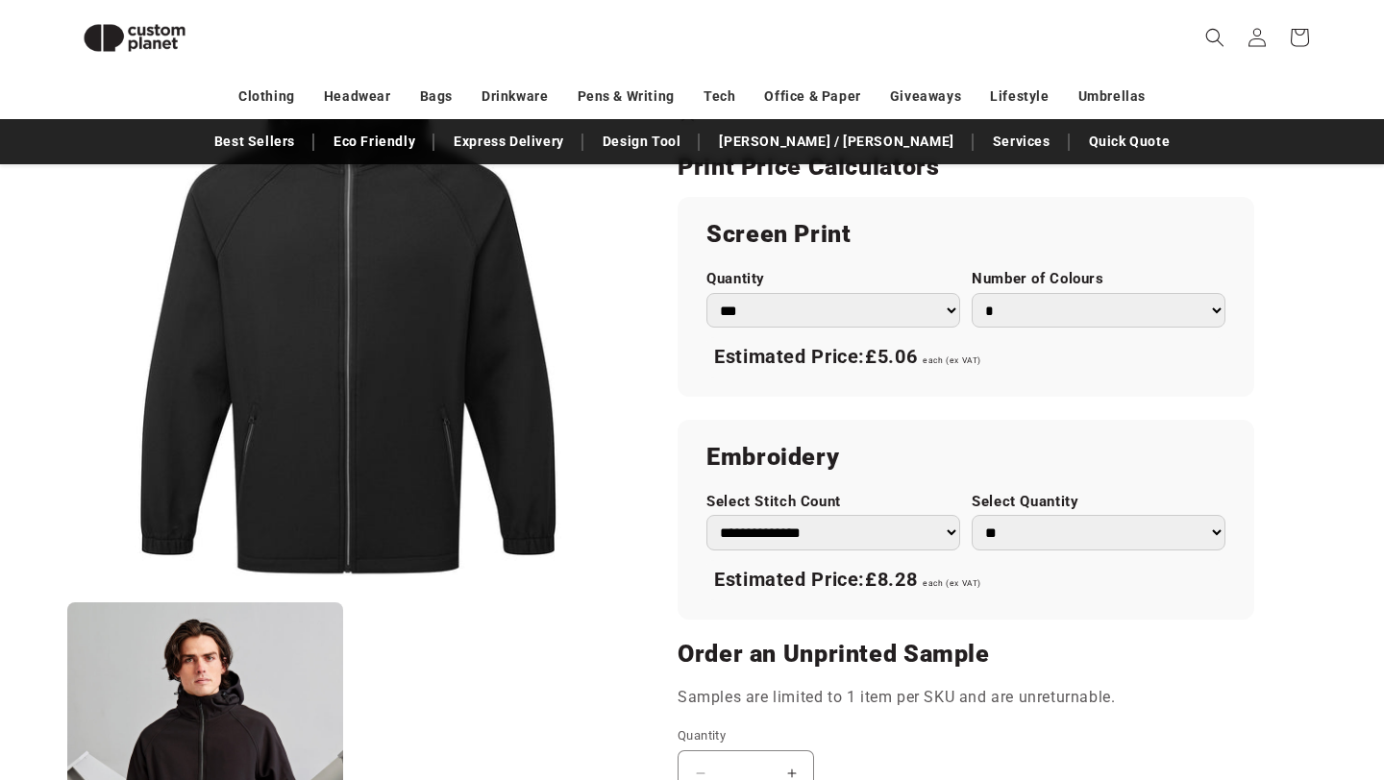
click at [972, 515] on select "** ** *** *** *** **** **** ****" at bounding box center [1099, 533] width 254 height 36
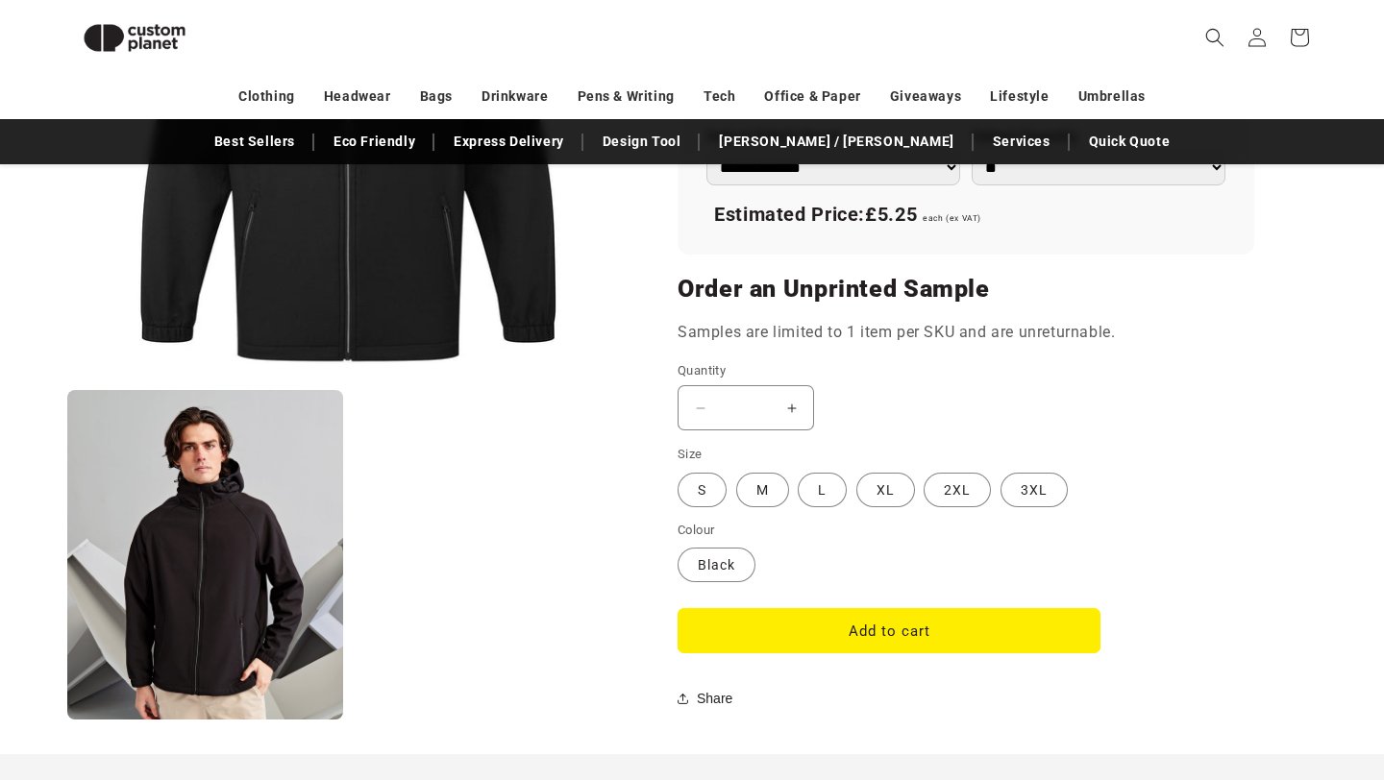
scroll to position [1440, 0]
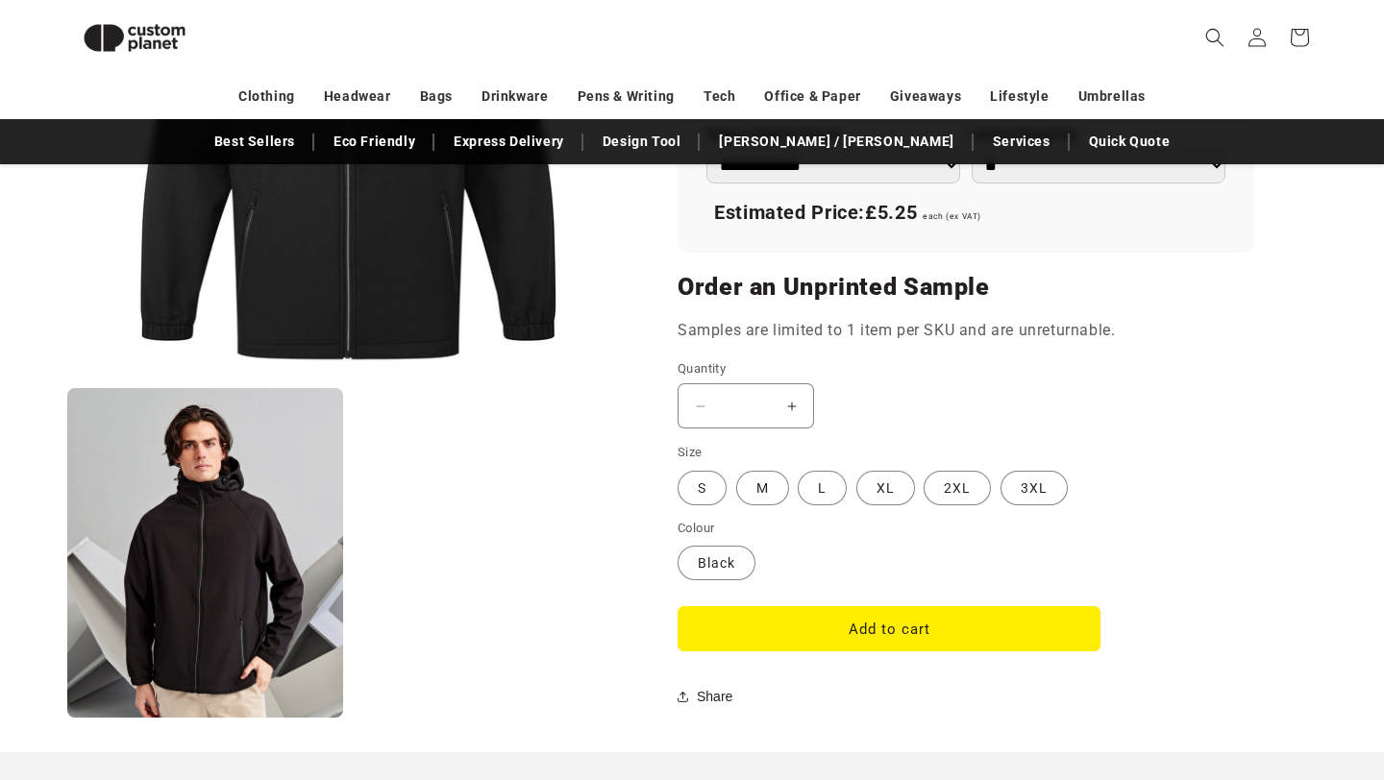
click at [784, 408] on button "Increase quantity for Black - Hooded 2-layer softshell jacket" at bounding box center [791, 406] width 43 height 45
click at [790, 407] on button "Increase quantity for Black - Hooded 2-layer softshell jacket" at bounding box center [791, 406] width 43 height 45
click at [749, 407] on input "*" at bounding box center [746, 406] width 48 height 45
click at [758, 488] on label "M Variant sold out or unavailable" at bounding box center [762, 488] width 53 height 35
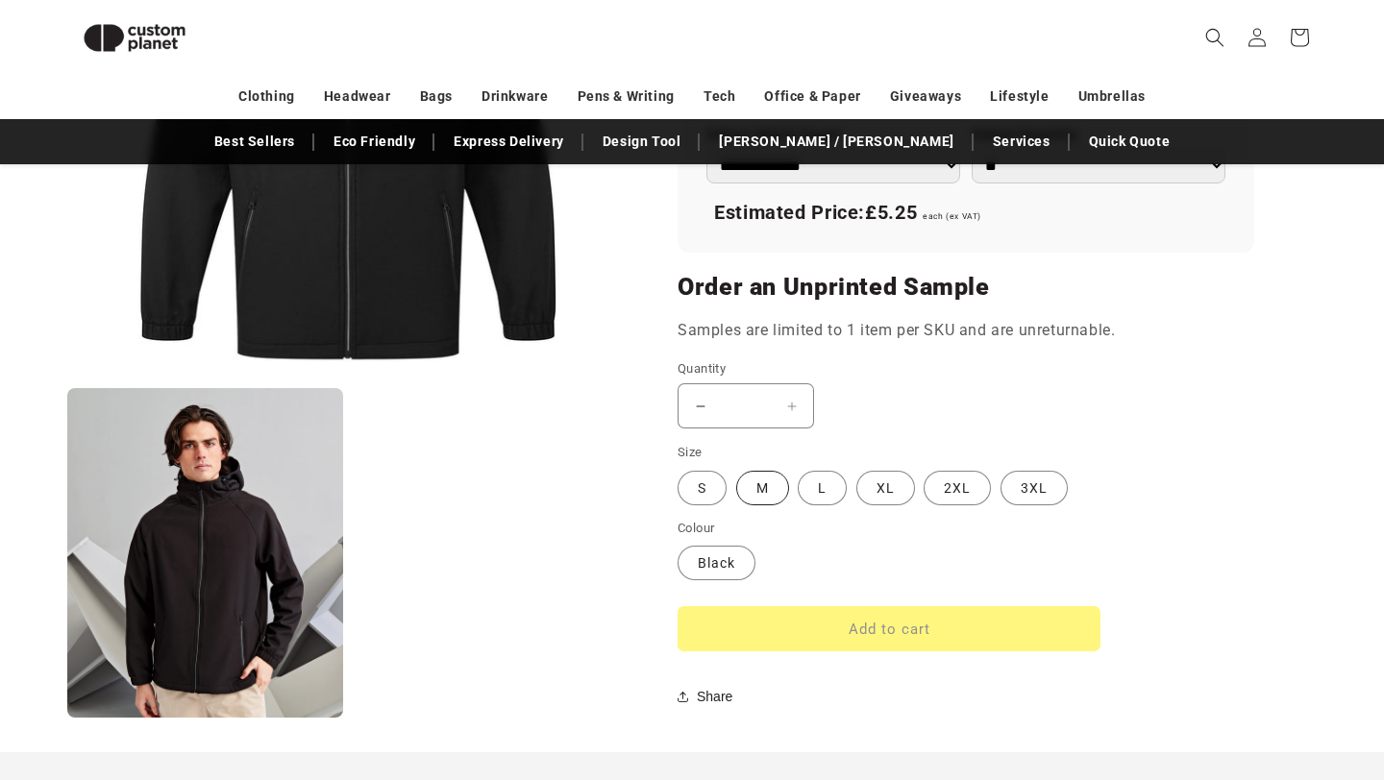
type input "*"
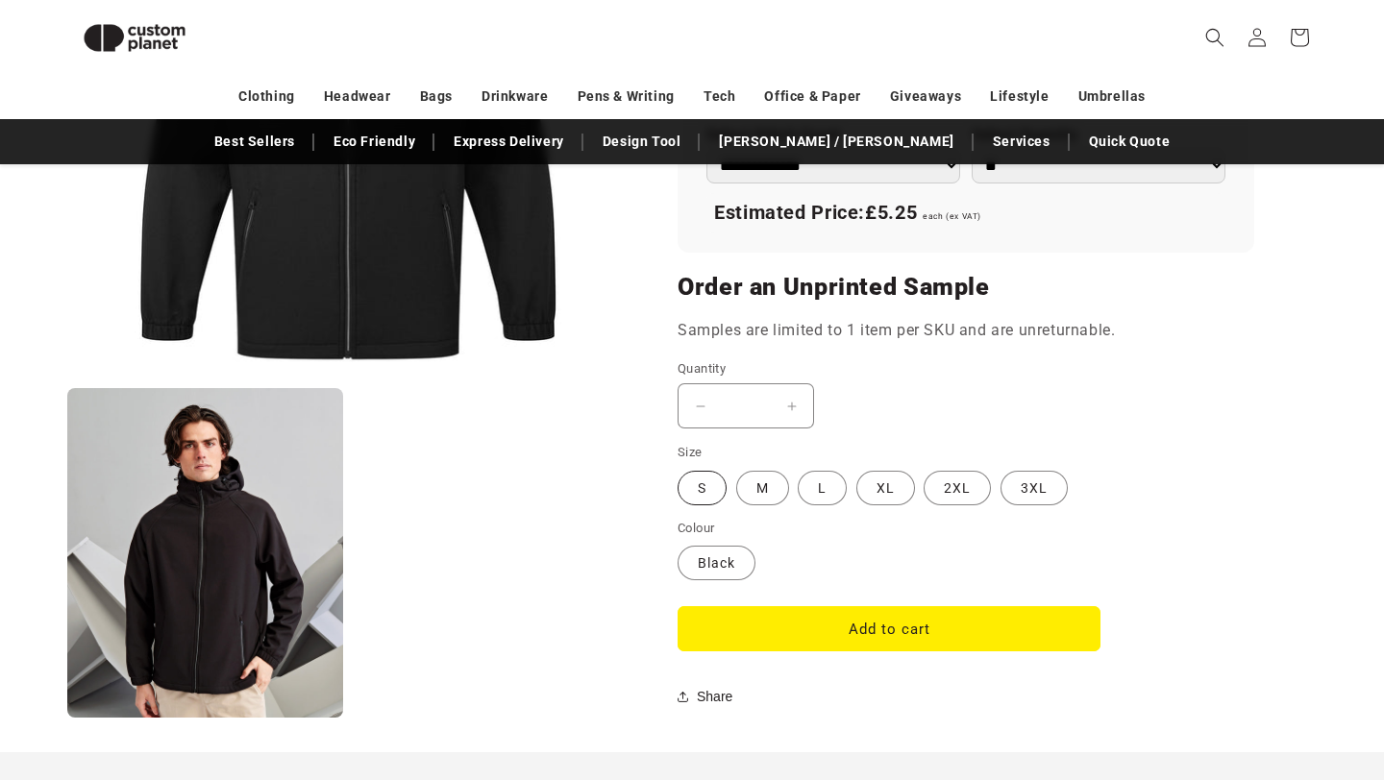
click at [701, 488] on label "S Variant sold out or unavailable" at bounding box center [702, 488] width 49 height 35
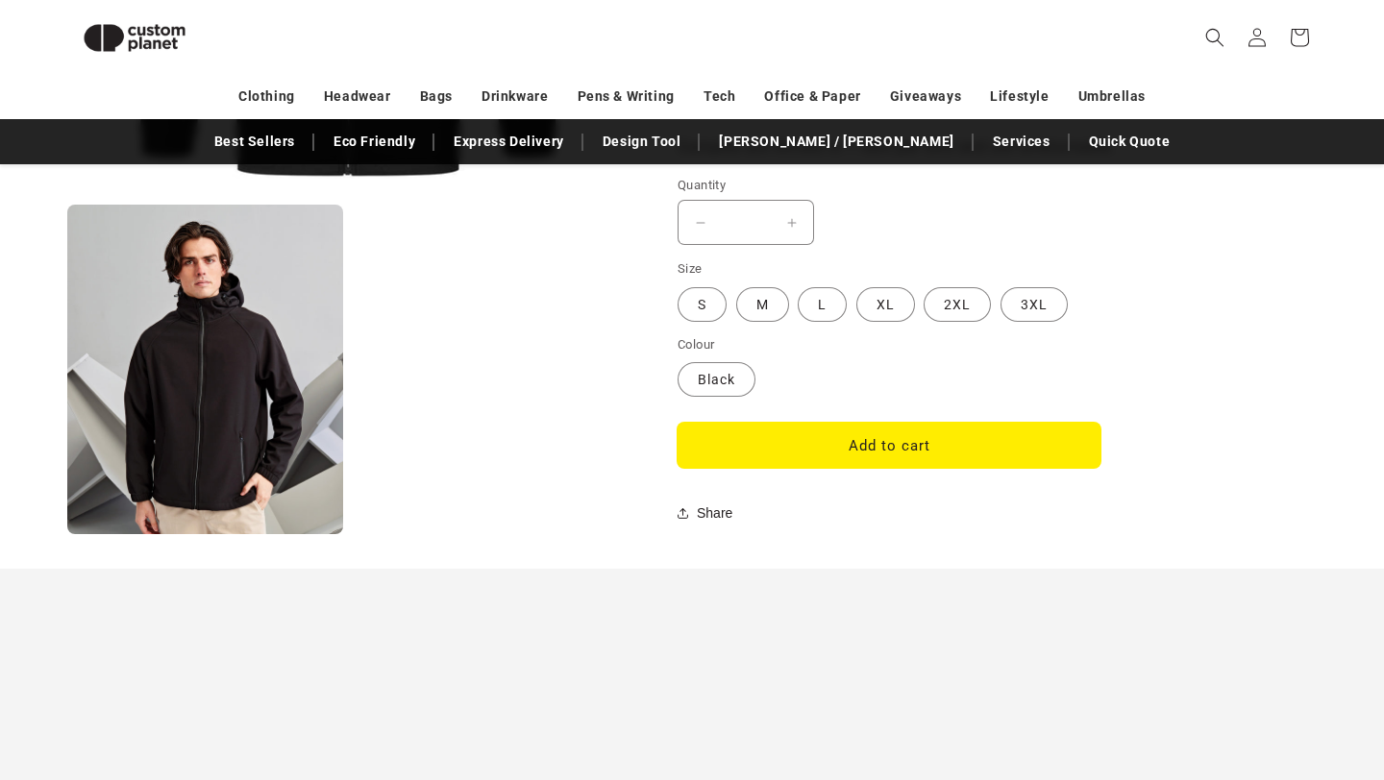
scroll to position [1662, 0]
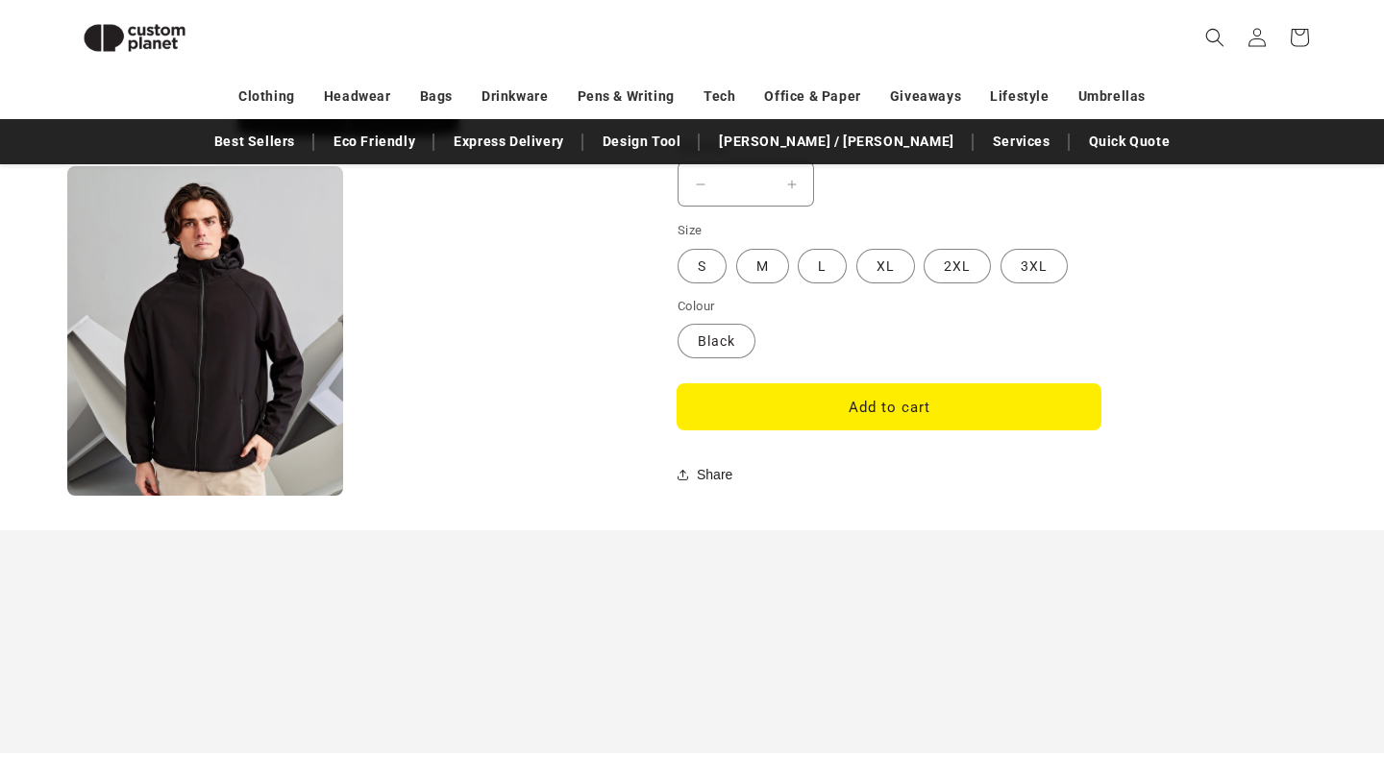
click at [793, 407] on button "Add to cart" at bounding box center [889, 406] width 423 height 45
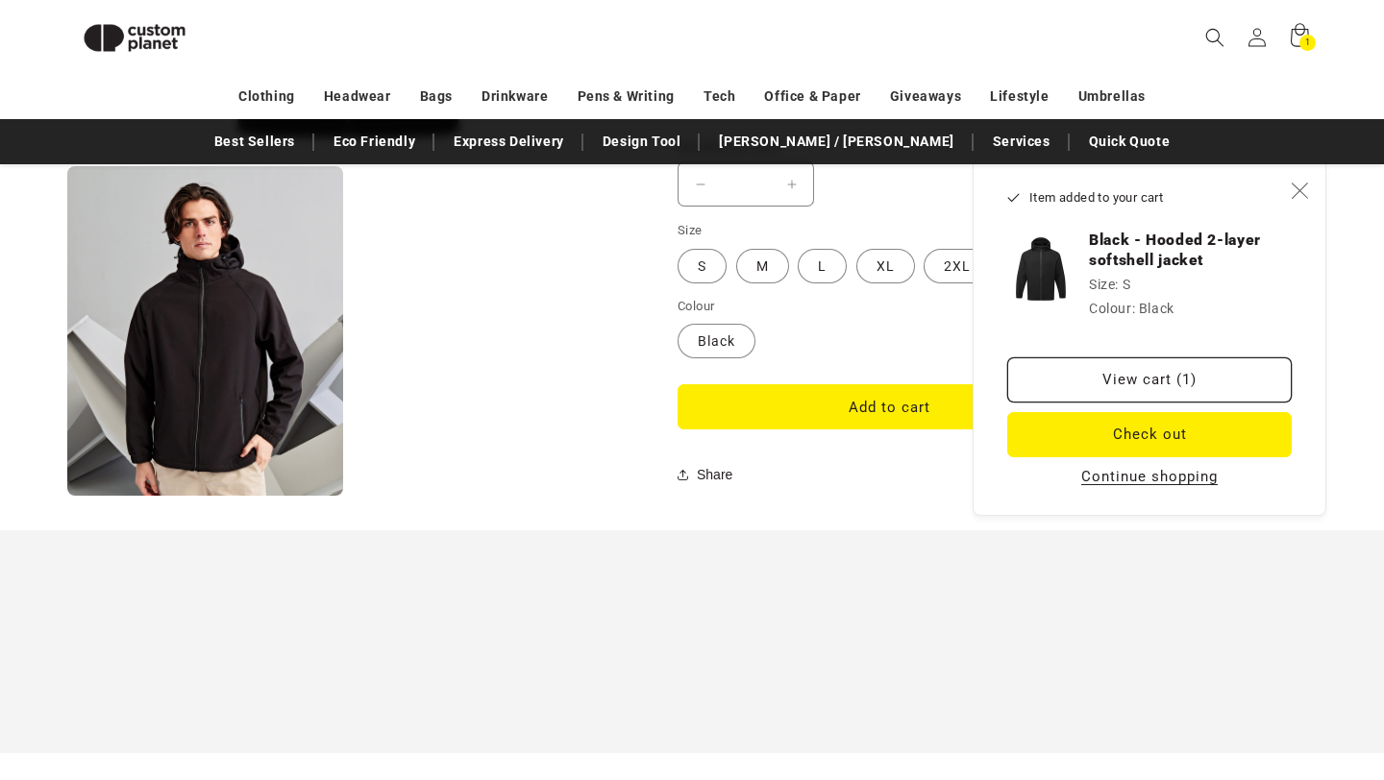
click at [1297, 186] on icon "Close" at bounding box center [1299, 190] width 17 height 17
